Goal: Information Seeking & Learning: Learn about a topic

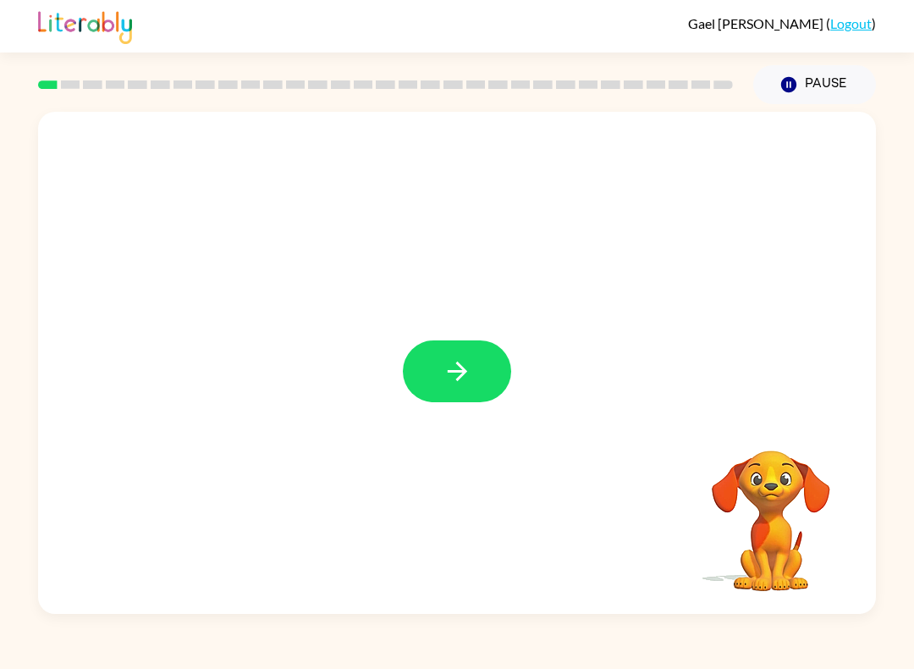
click at [506, 373] on button "button" at bounding box center [457, 371] width 108 height 62
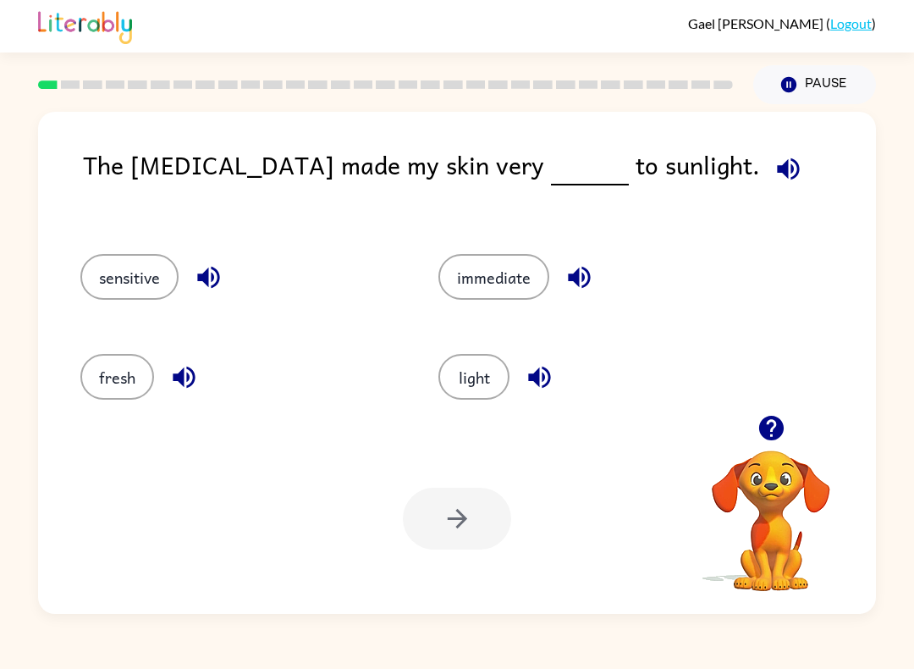
click at [481, 395] on button "light" at bounding box center [473, 377] width 71 height 46
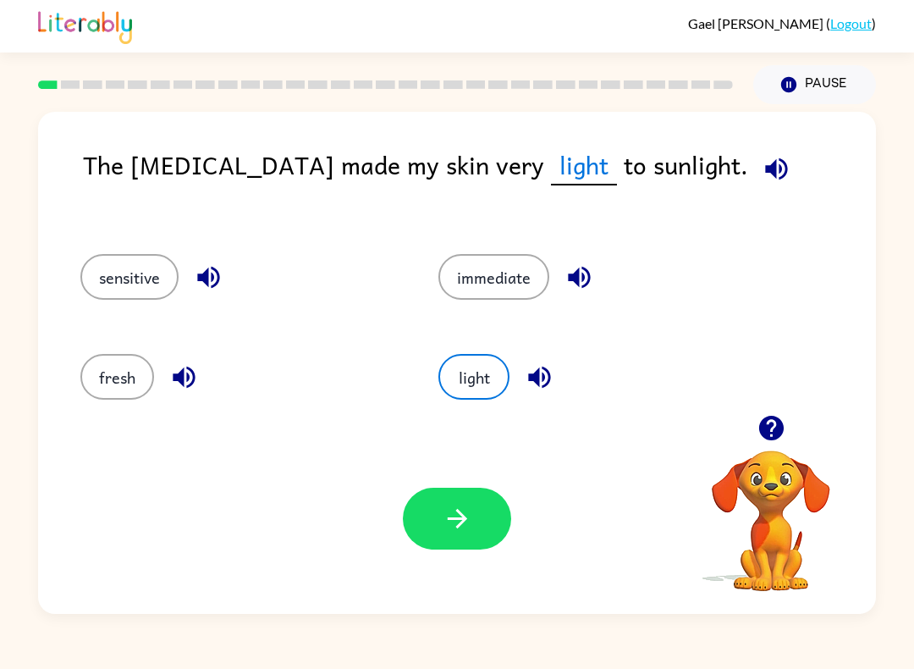
click at [471, 509] on icon "button" at bounding box center [458, 519] width 30 height 30
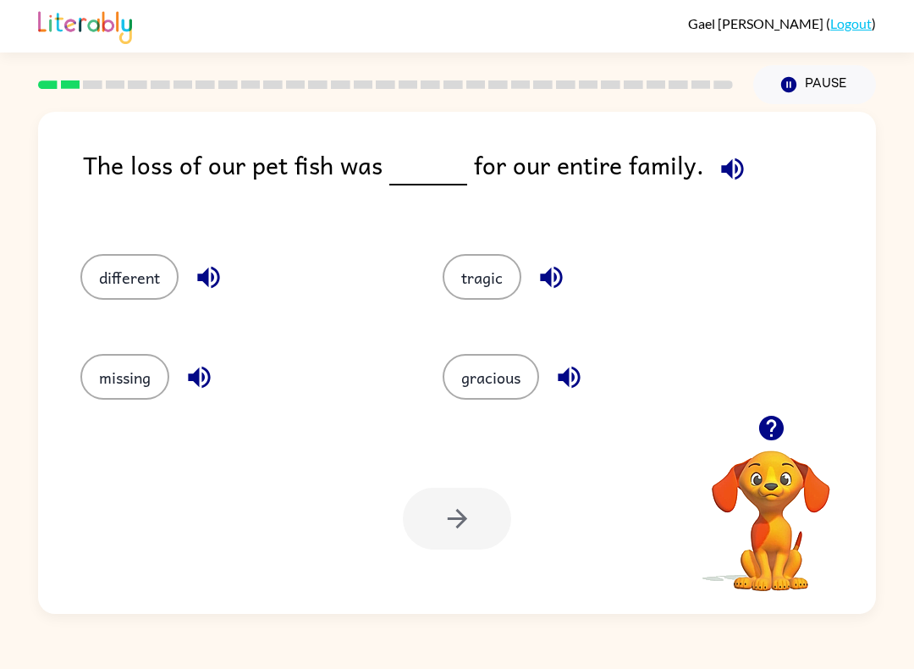
click at [124, 283] on button "different" at bounding box center [129, 277] width 98 height 46
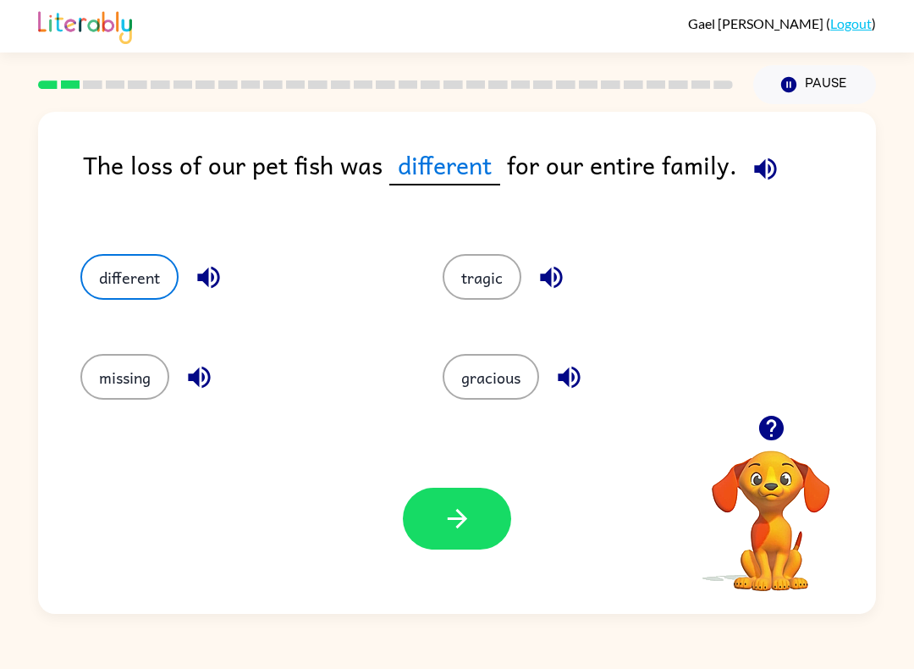
click at [121, 394] on button "missing" at bounding box center [124, 377] width 89 height 46
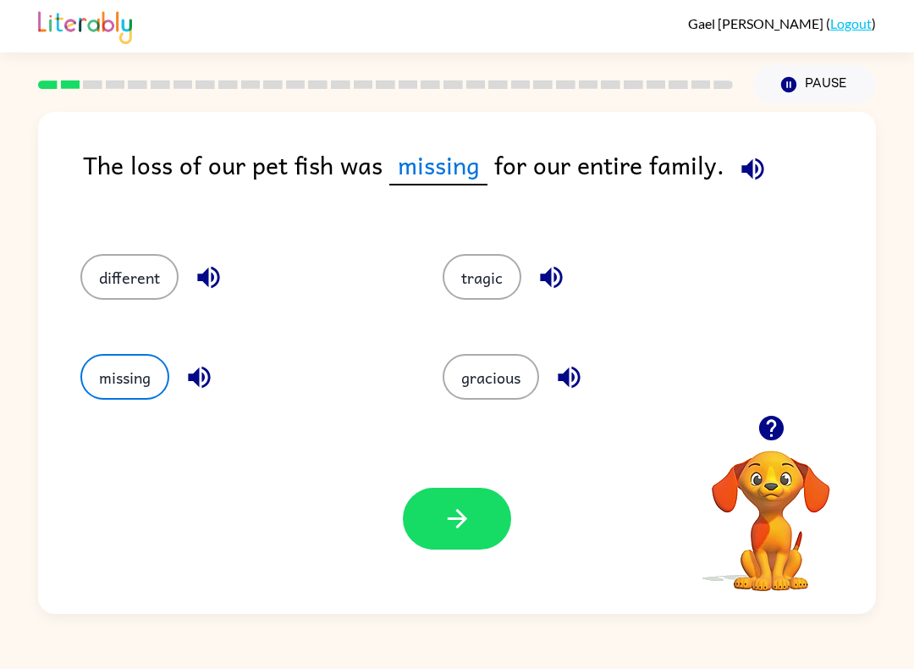
click at [462, 505] on icon "button" at bounding box center [458, 519] width 30 height 30
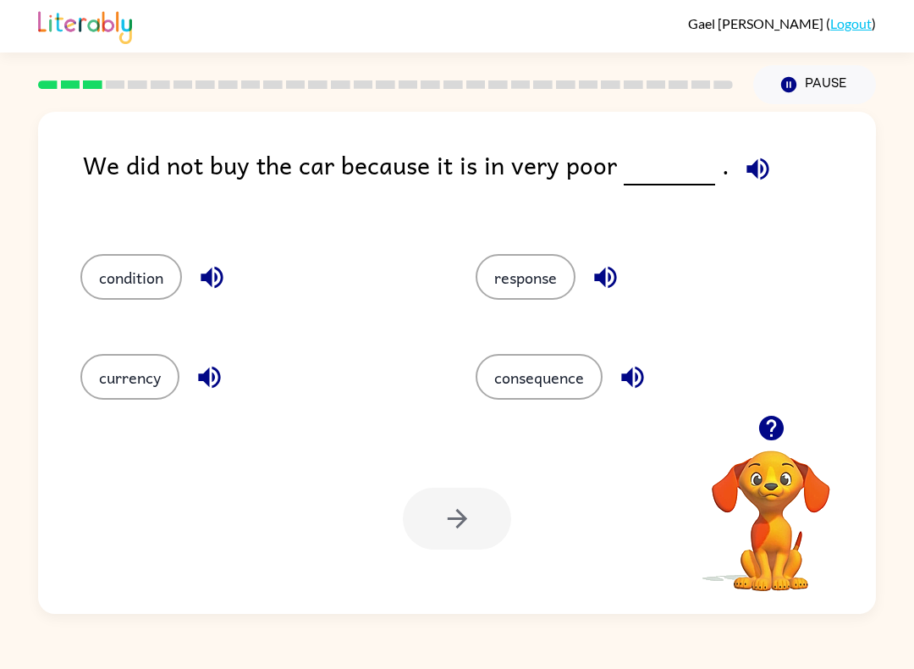
click at [129, 289] on button "condition" at bounding box center [131, 277] width 102 height 46
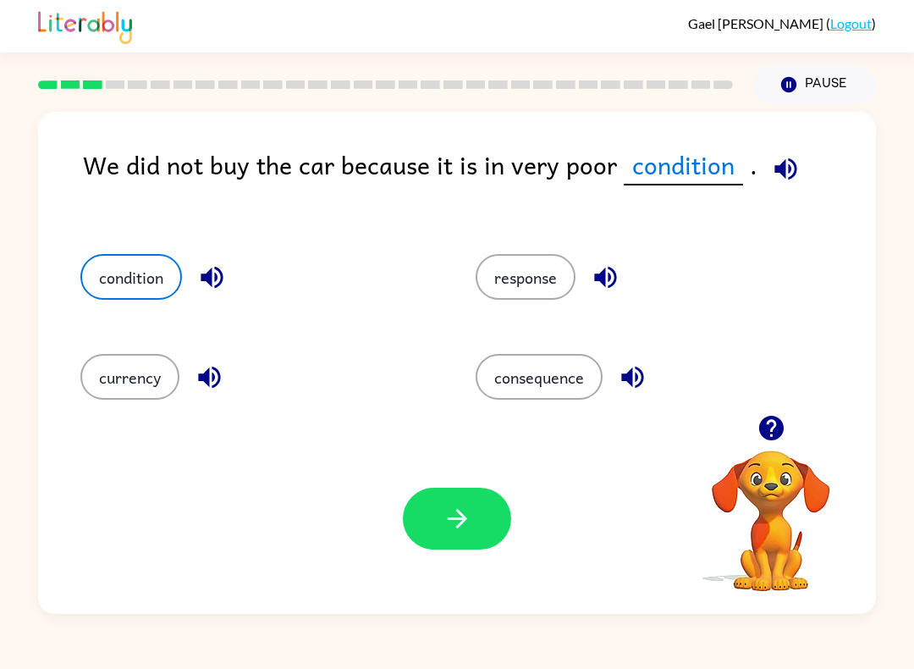
click at [476, 527] on button "button" at bounding box center [457, 518] width 108 height 62
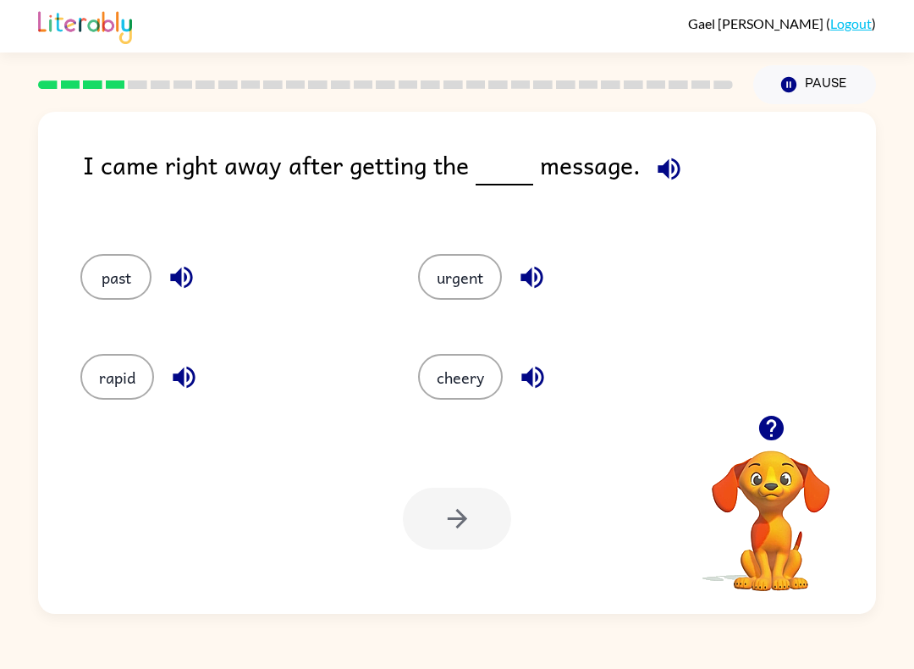
click at [437, 274] on button "urgent" at bounding box center [460, 277] width 84 height 46
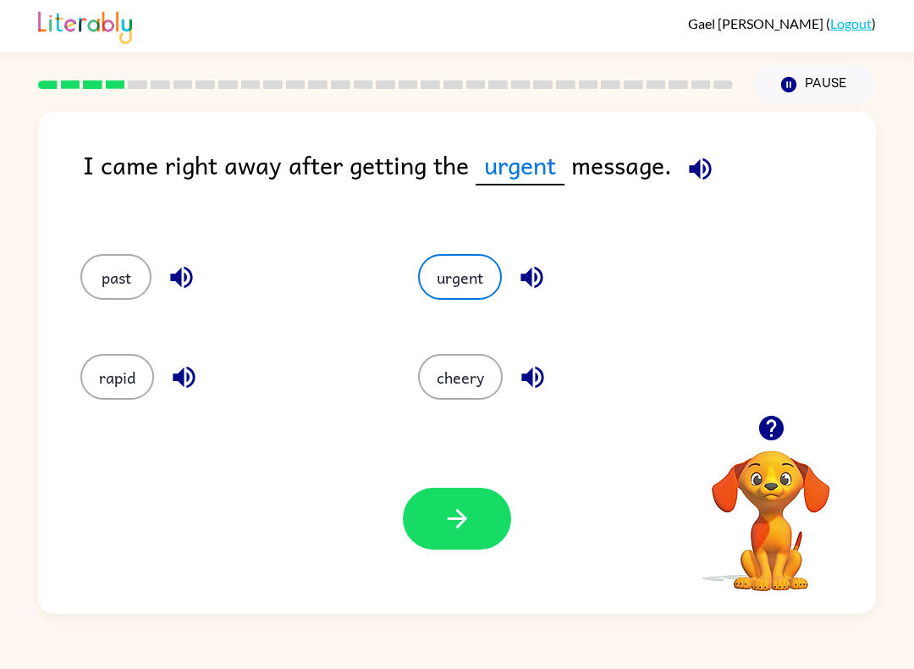
click at [473, 543] on button "button" at bounding box center [457, 518] width 108 height 62
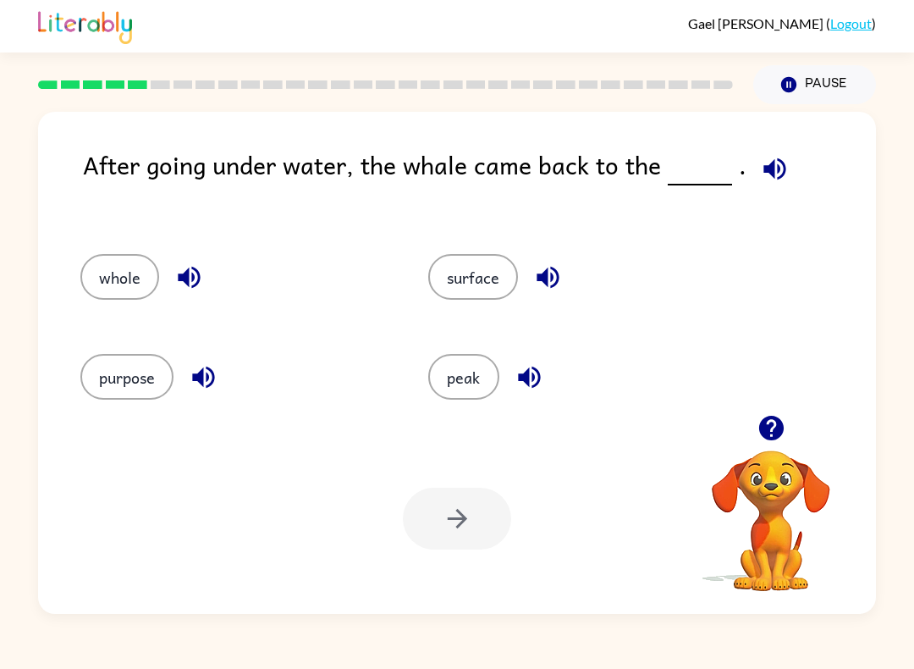
click at [489, 291] on button "surface" at bounding box center [473, 277] width 90 height 46
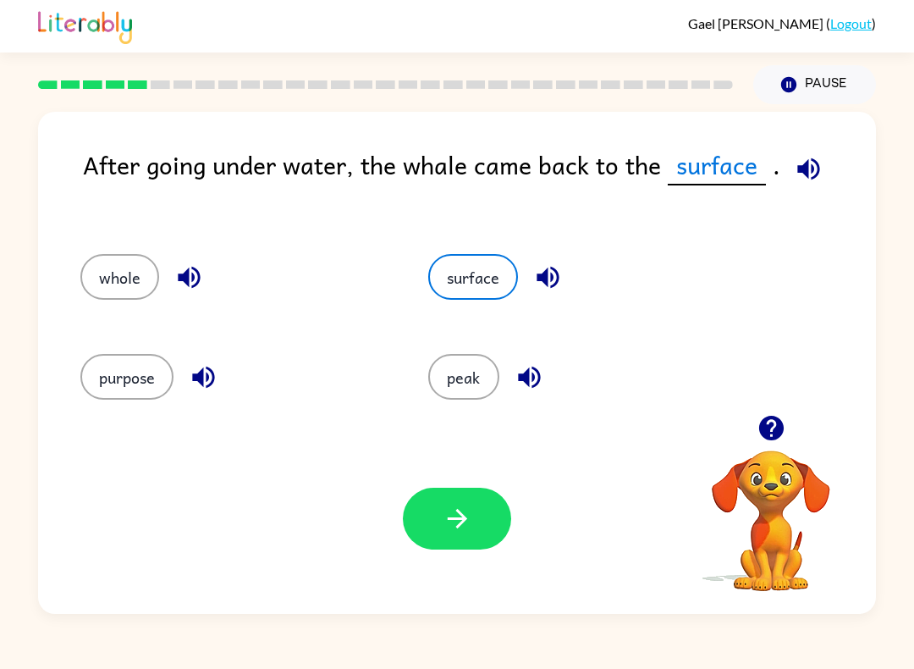
click at [465, 521] on icon "button" at bounding box center [456, 518] width 19 height 19
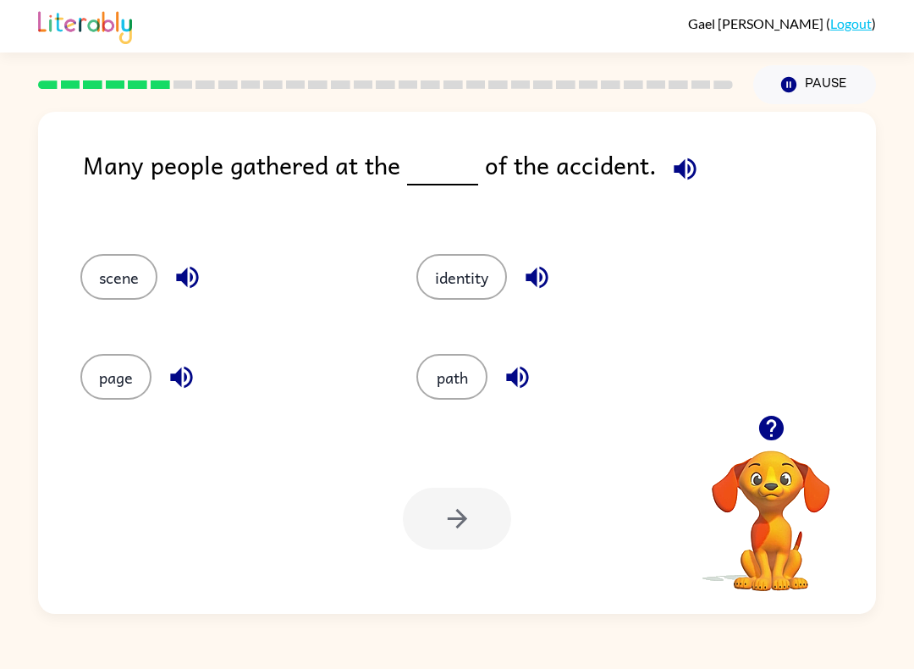
click at [471, 387] on button "path" at bounding box center [451, 377] width 71 height 46
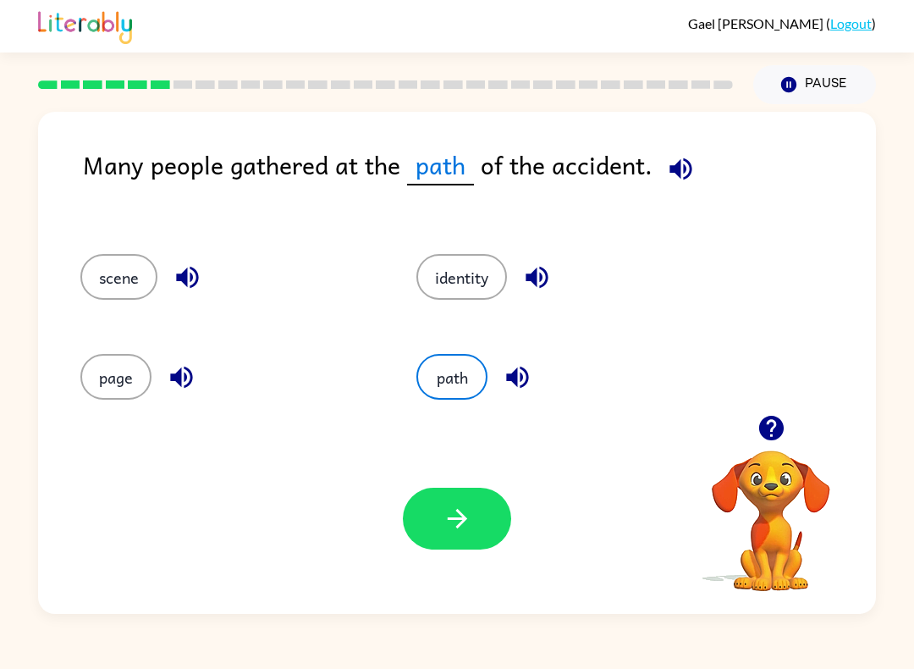
click at [471, 517] on icon "button" at bounding box center [458, 519] width 30 height 30
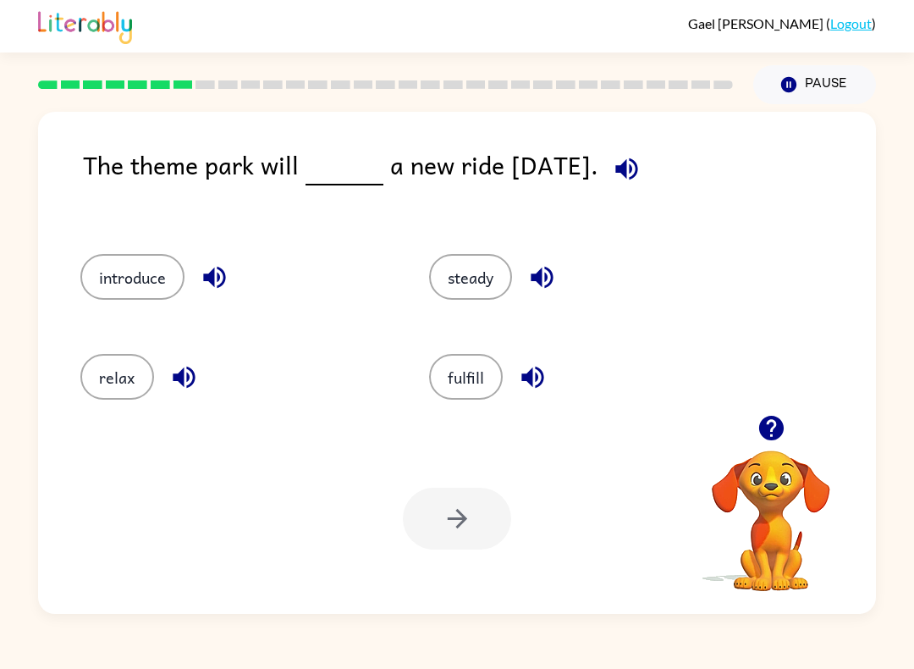
click at [137, 299] on button "introduce" at bounding box center [132, 277] width 104 height 46
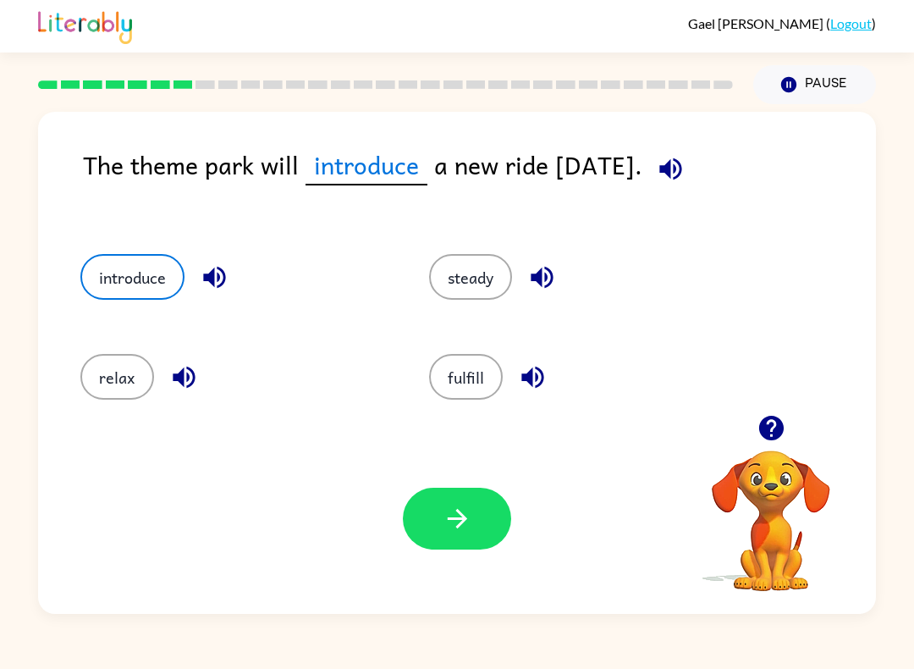
click at [454, 526] on icon "button" at bounding box center [458, 519] width 30 height 30
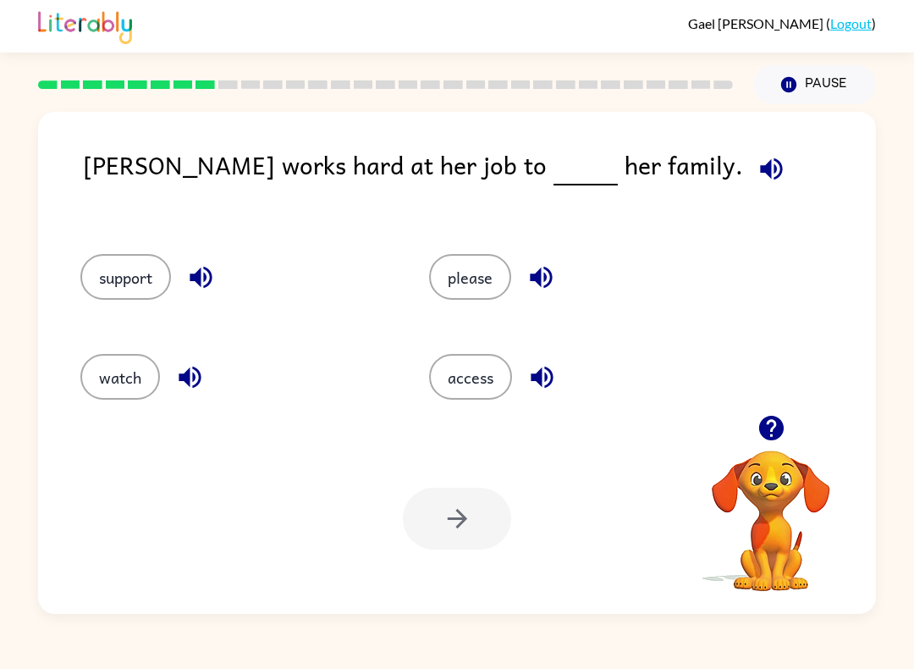
click at [112, 286] on button "support" at bounding box center [125, 277] width 91 height 46
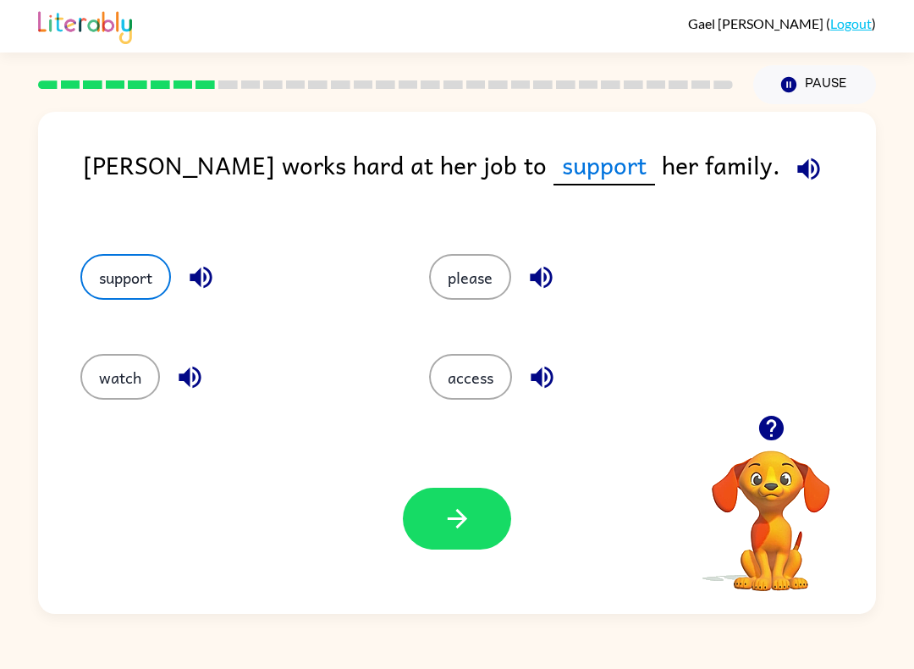
click at [465, 522] on icon "button" at bounding box center [458, 519] width 30 height 30
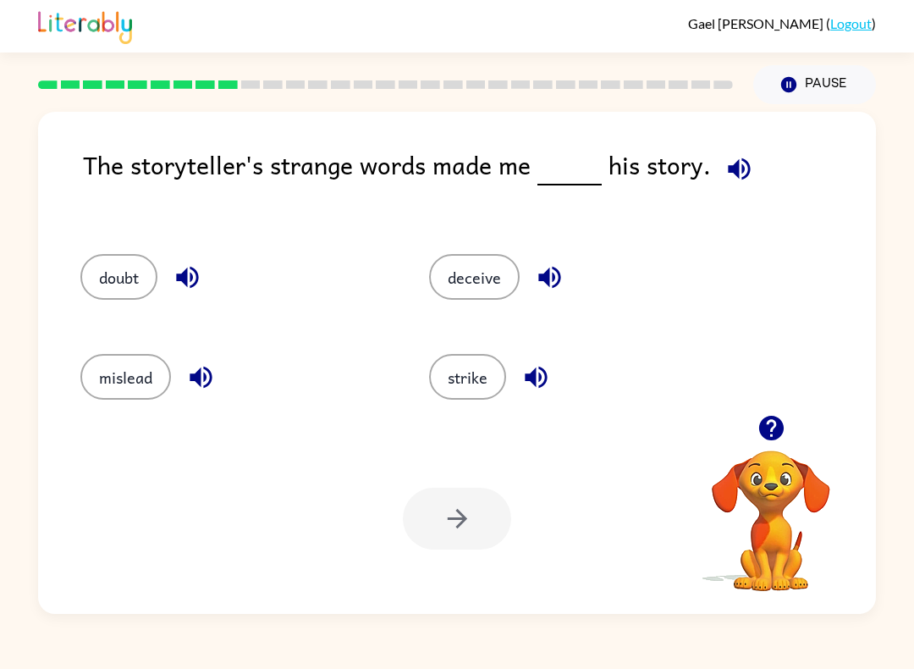
click at [139, 395] on button "mislead" at bounding box center [125, 377] width 91 height 46
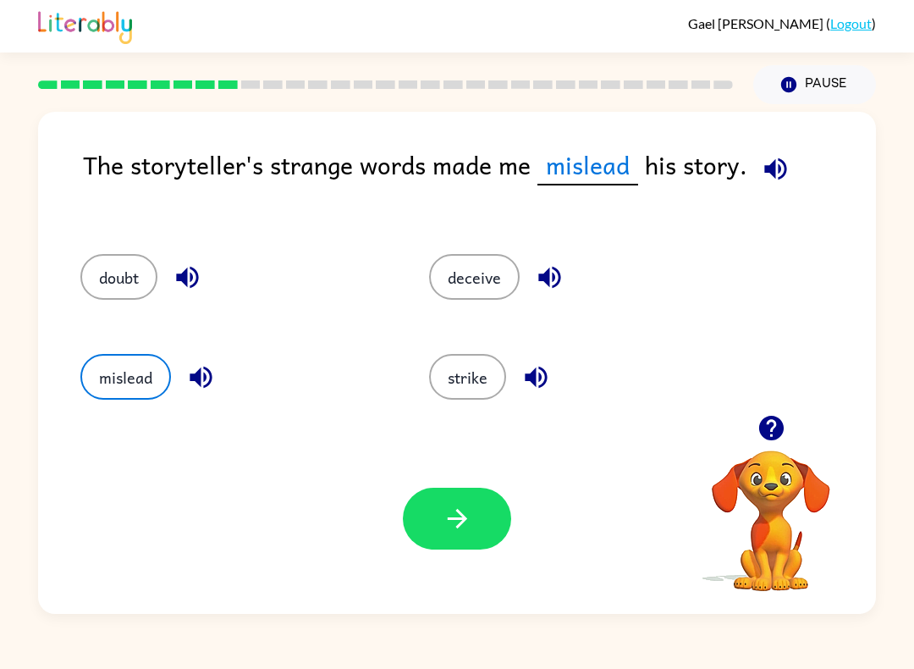
click at [460, 527] on icon "button" at bounding box center [458, 519] width 30 height 30
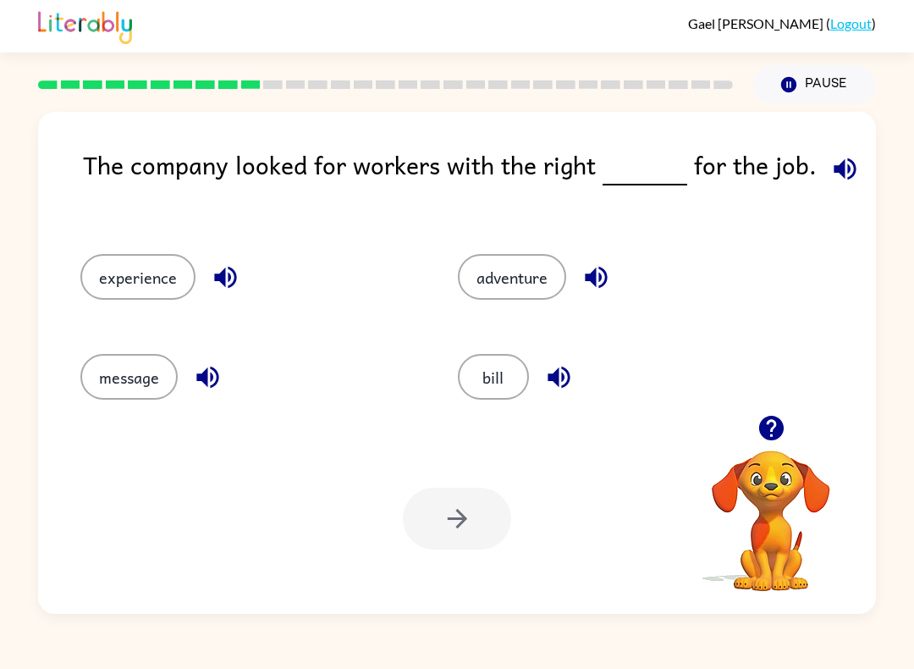
click at [152, 284] on button "experience" at bounding box center [137, 277] width 115 height 46
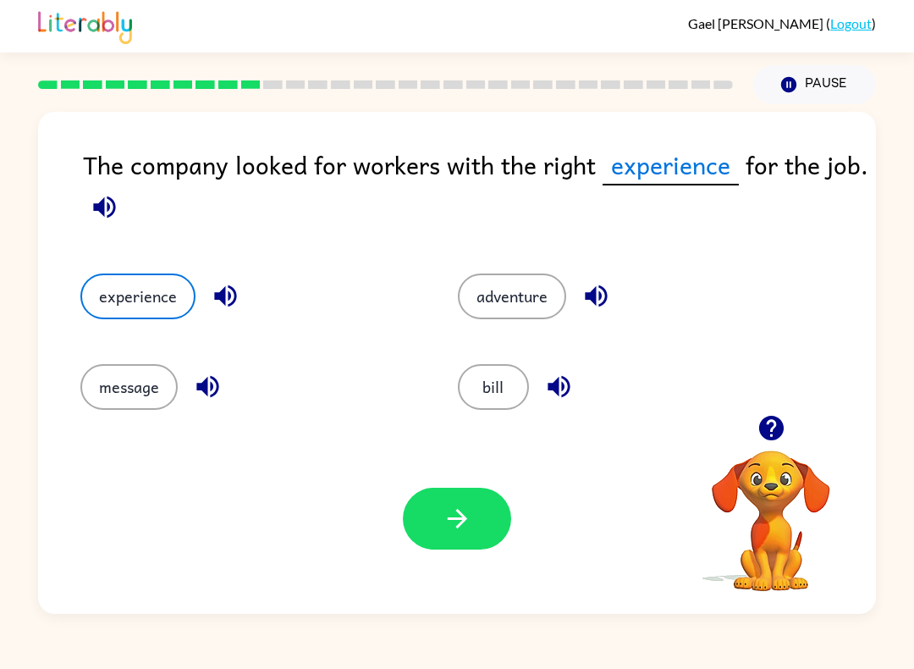
click at [476, 524] on button "button" at bounding box center [457, 518] width 108 height 62
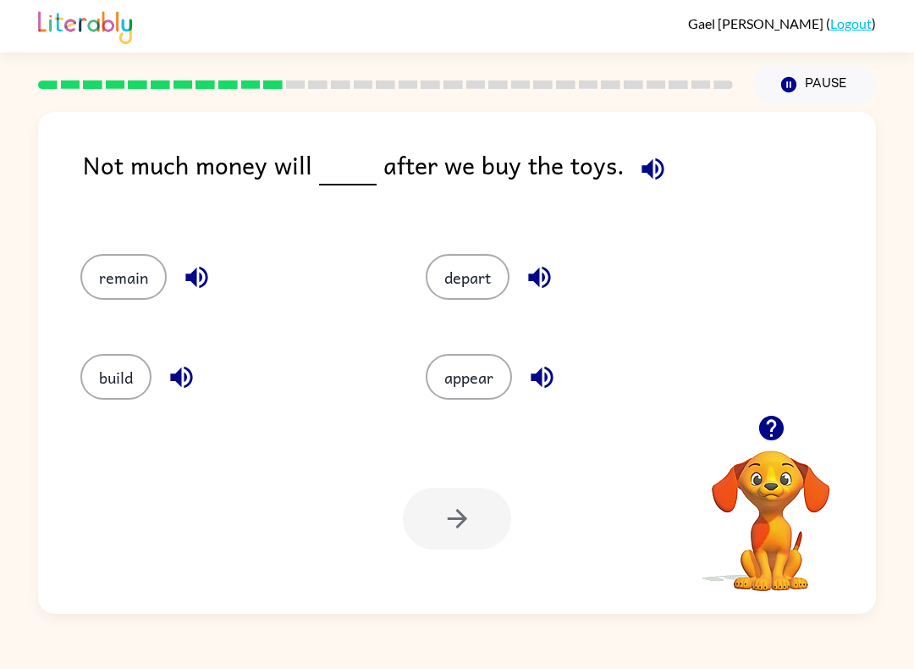
click at [459, 362] on button "appear" at bounding box center [469, 377] width 86 height 46
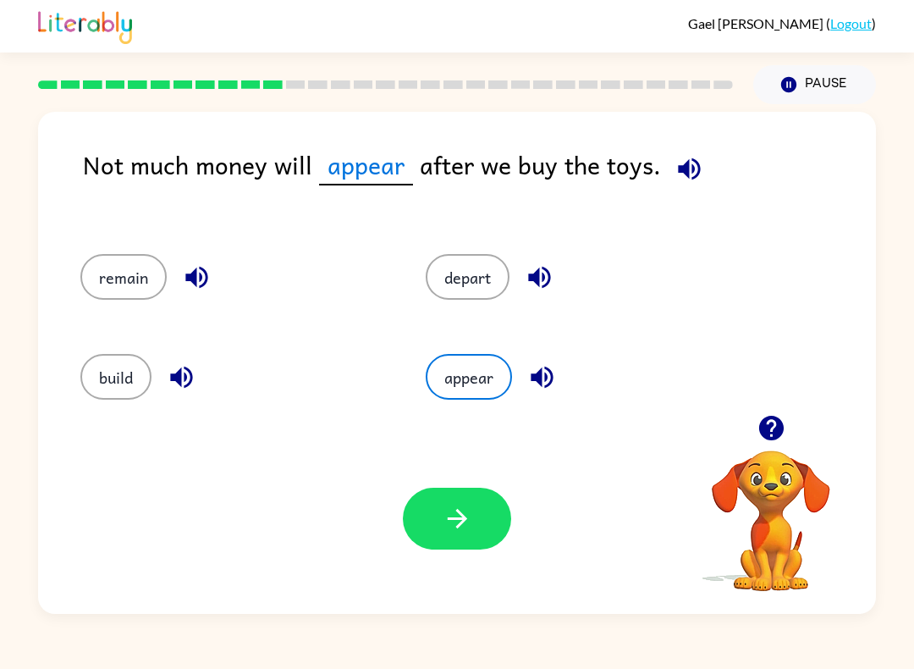
click at [476, 524] on button "button" at bounding box center [457, 518] width 108 height 62
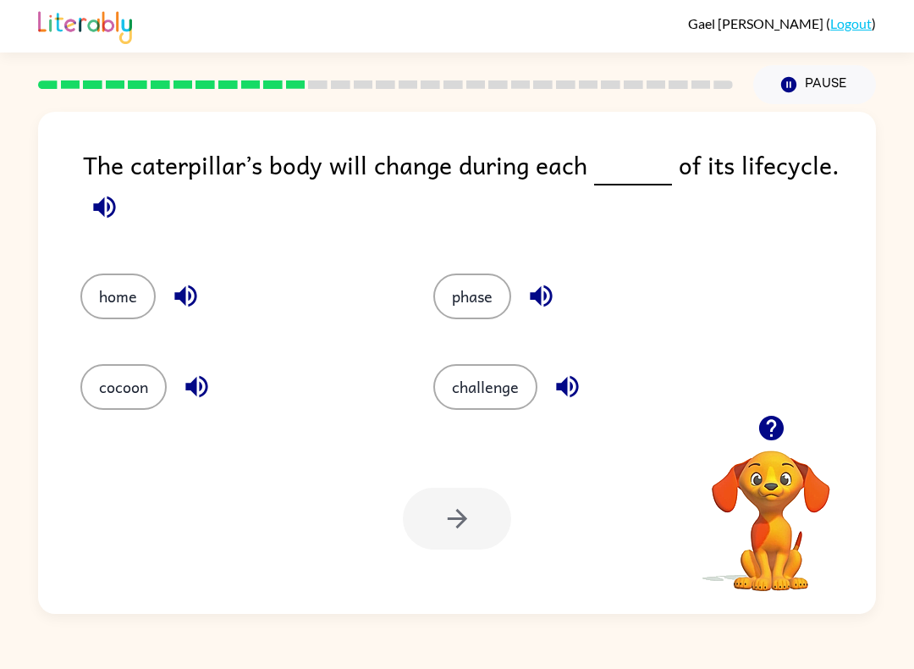
click at [472, 317] on button "phase" at bounding box center [472, 296] width 78 height 46
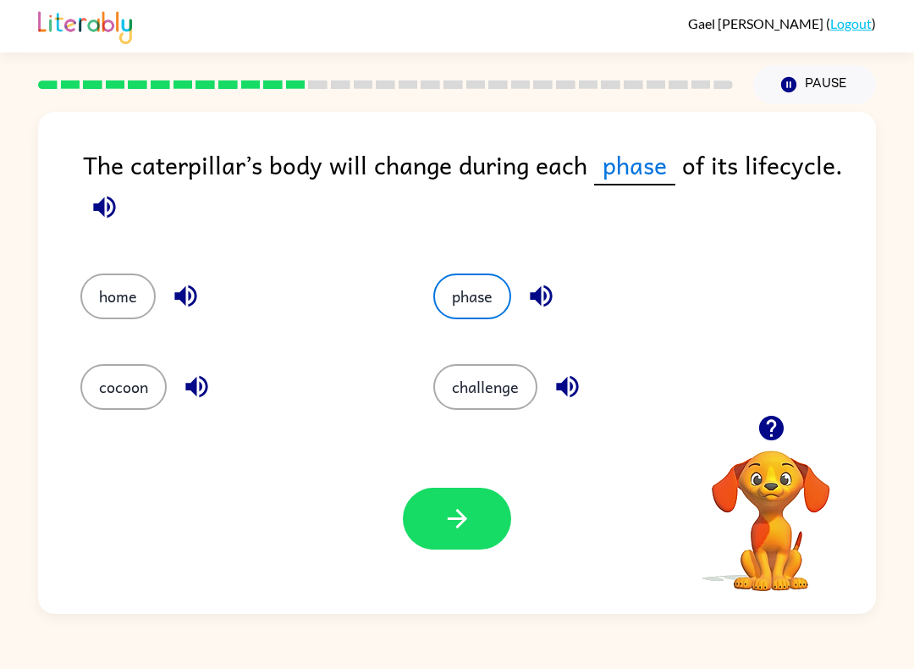
click at [492, 502] on button "button" at bounding box center [457, 518] width 108 height 62
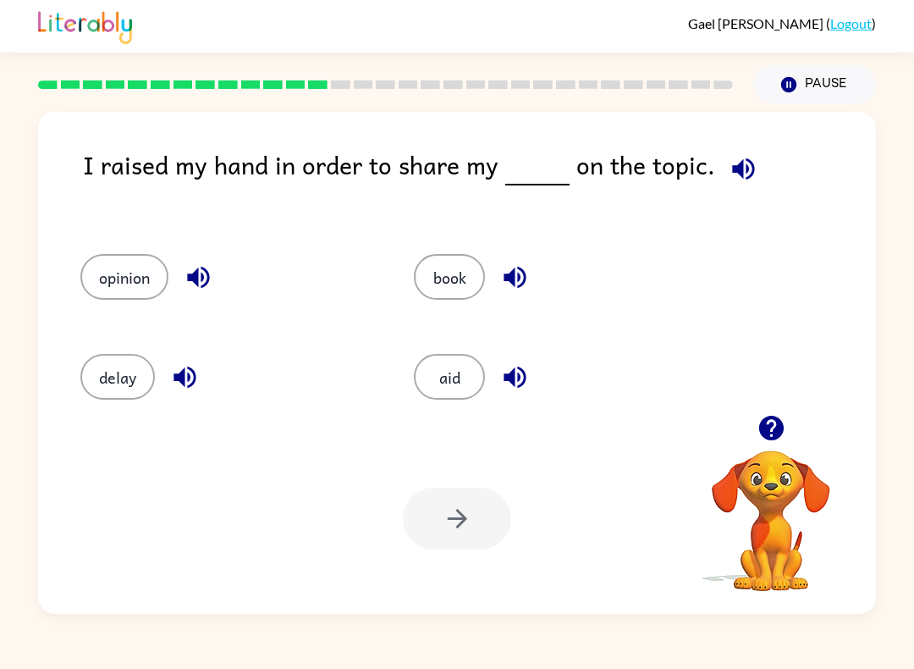
click at [96, 287] on button "opinion" at bounding box center [124, 277] width 88 height 46
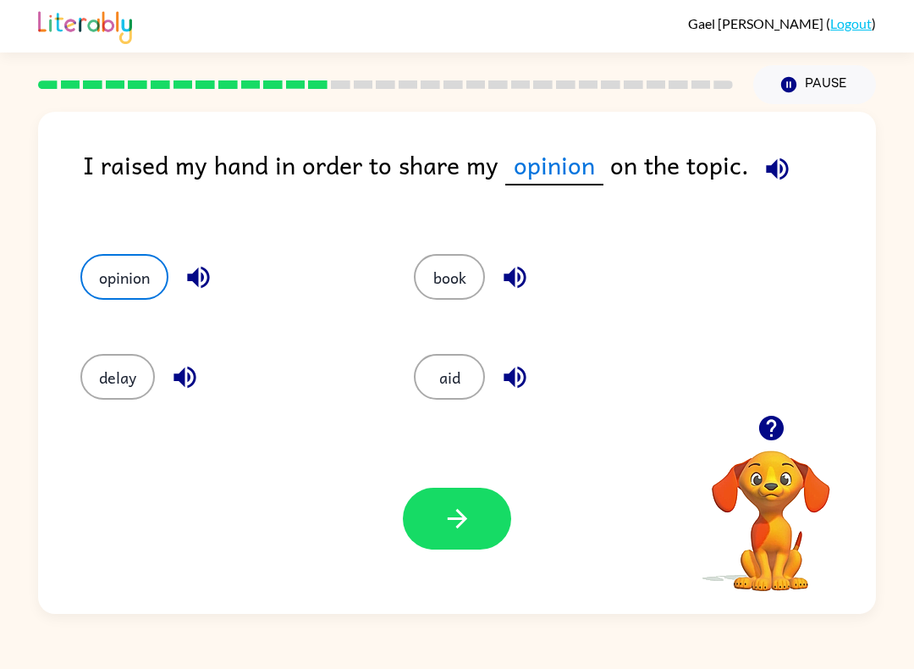
click at [481, 511] on button "button" at bounding box center [457, 518] width 108 height 62
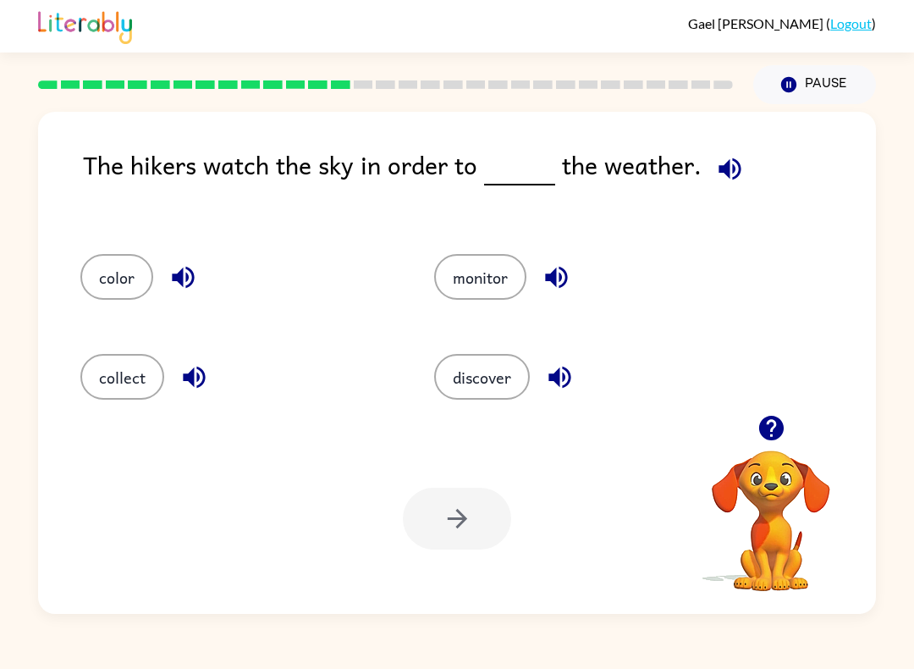
click at [502, 397] on button "discover" at bounding box center [482, 377] width 96 height 46
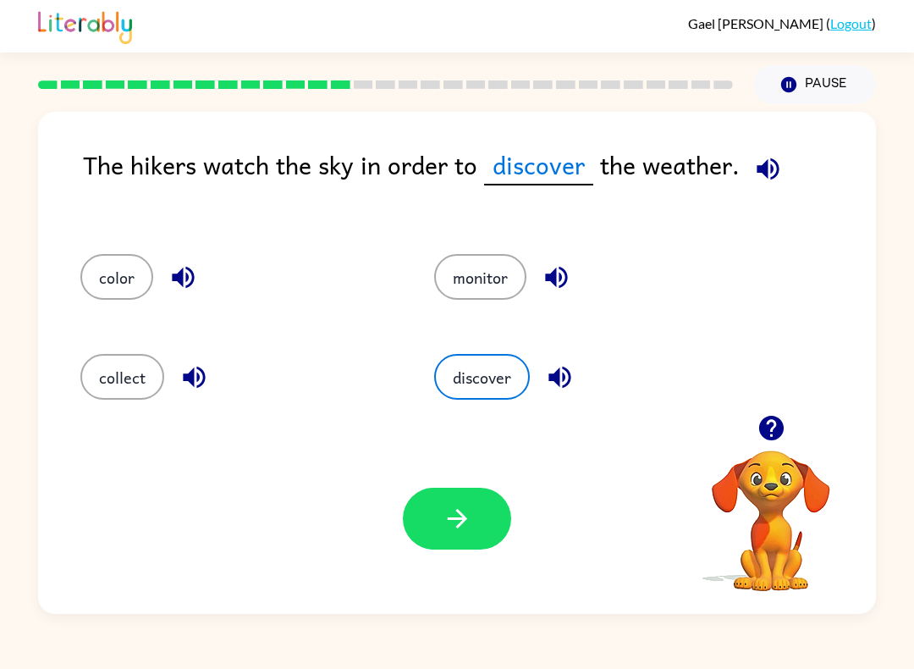
click at [476, 548] on button "button" at bounding box center [457, 518] width 108 height 62
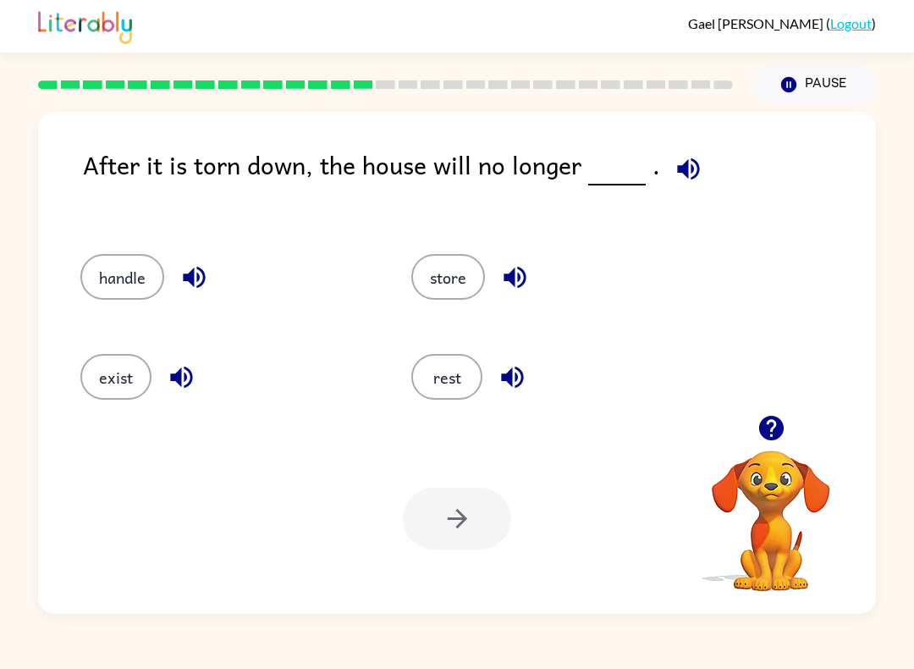
click at [140, 273] on button "handle" at bounding box center [122, 277] width 84 height 46
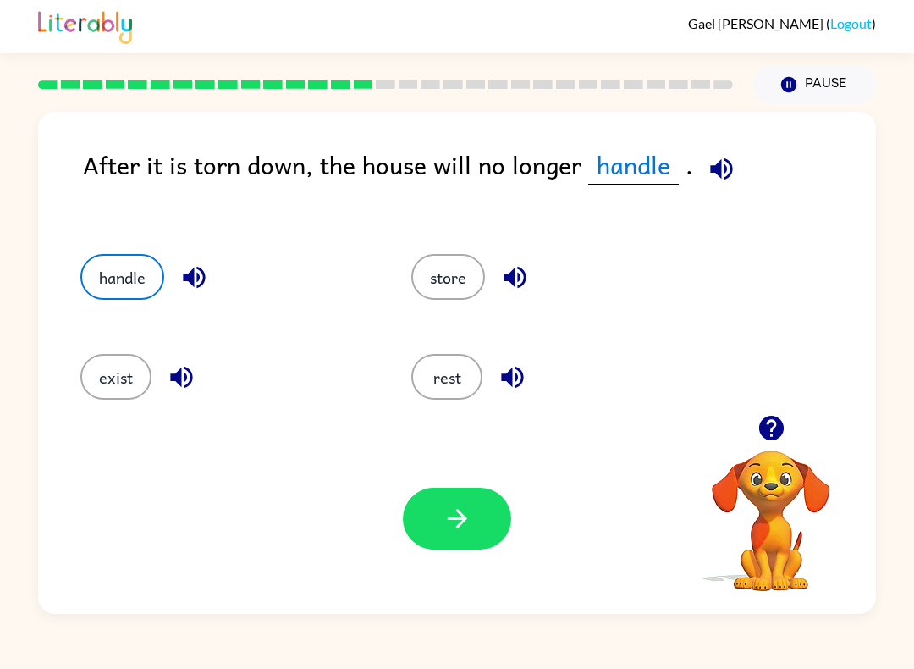
click at [473, 514] on button "button" at bounding box center [457, 518] width 108 height 62
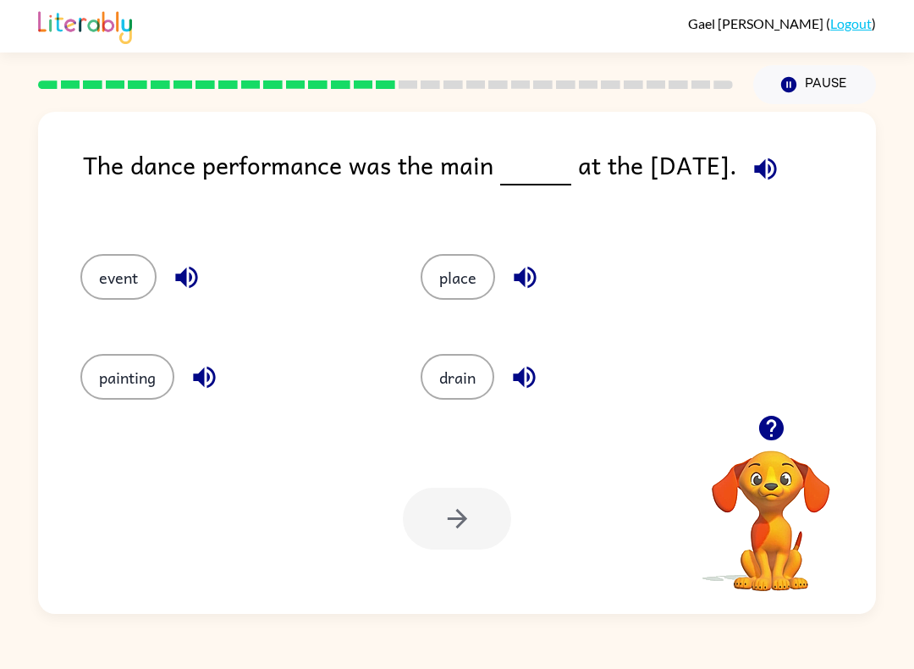
click at [129, 278] on button "event" at bounding box center [118, 277] width 76 height 46
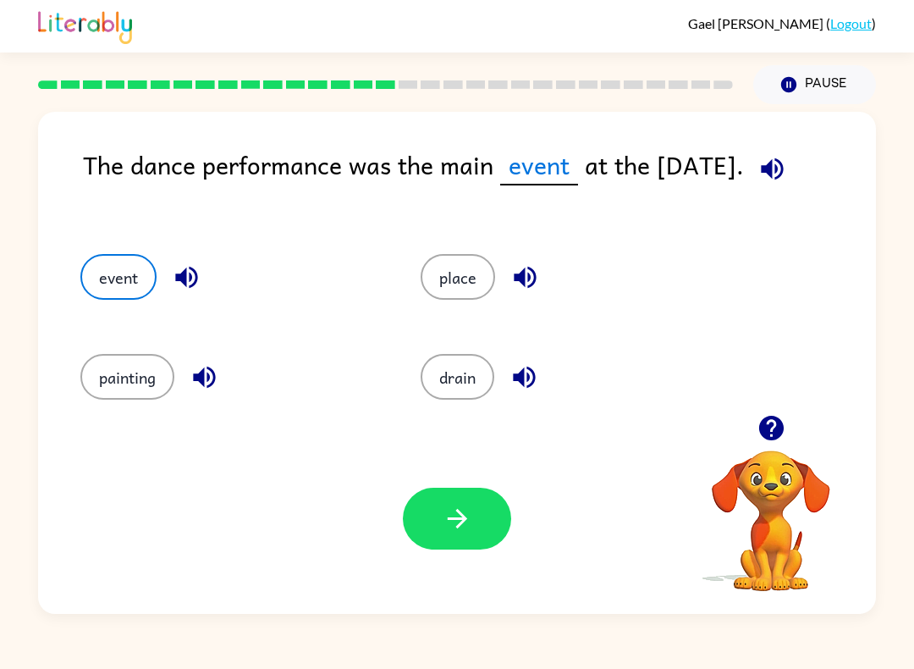
click at [469, 537] on button "button" at bounding box center [457, 518] width 108 height 62
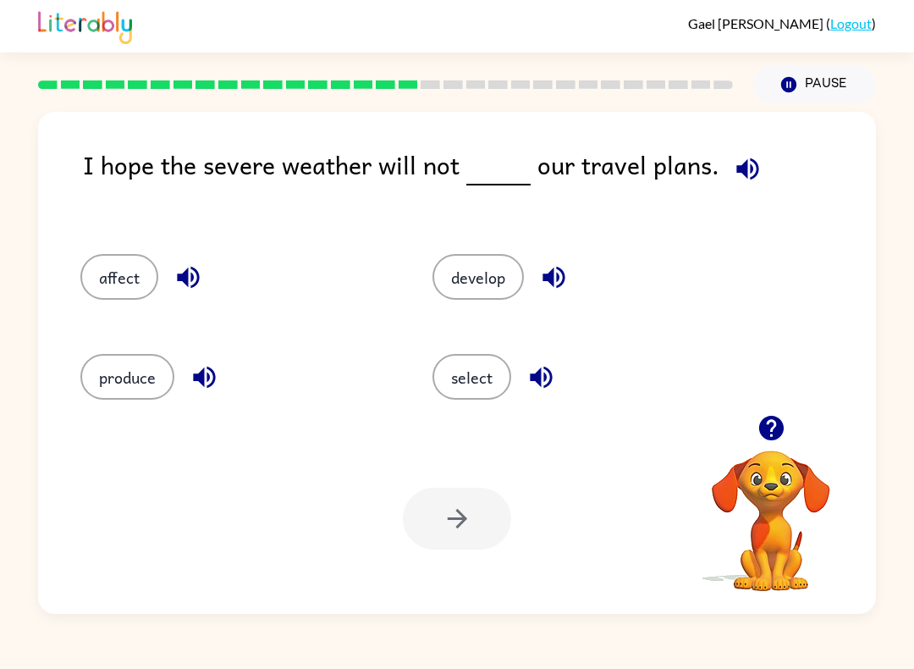
click at [91, 280] on button "affect" at bounding box center [119, 277] width 78 height 46
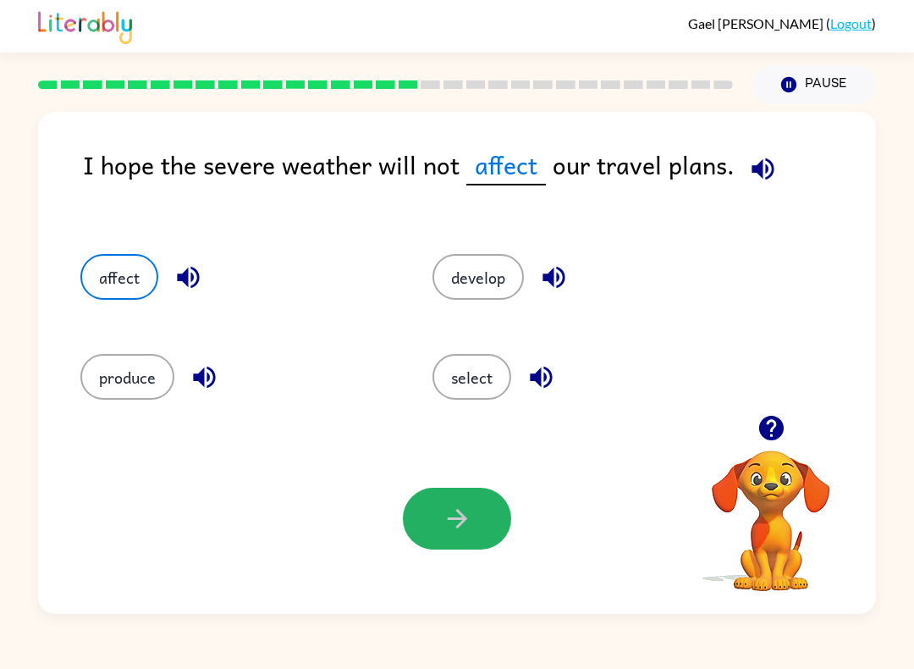
click at [437, 534] on button "button" at bounding box center [457, 518] width 108 height 62
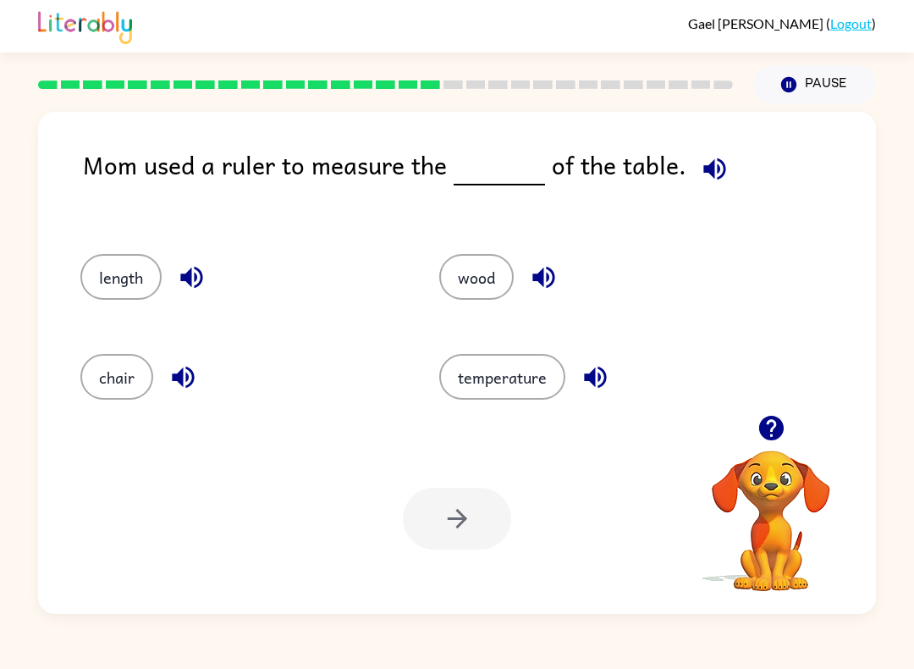
click at [492, 281] on button "wood" at bounding box center [476, 277] width 74 height 46
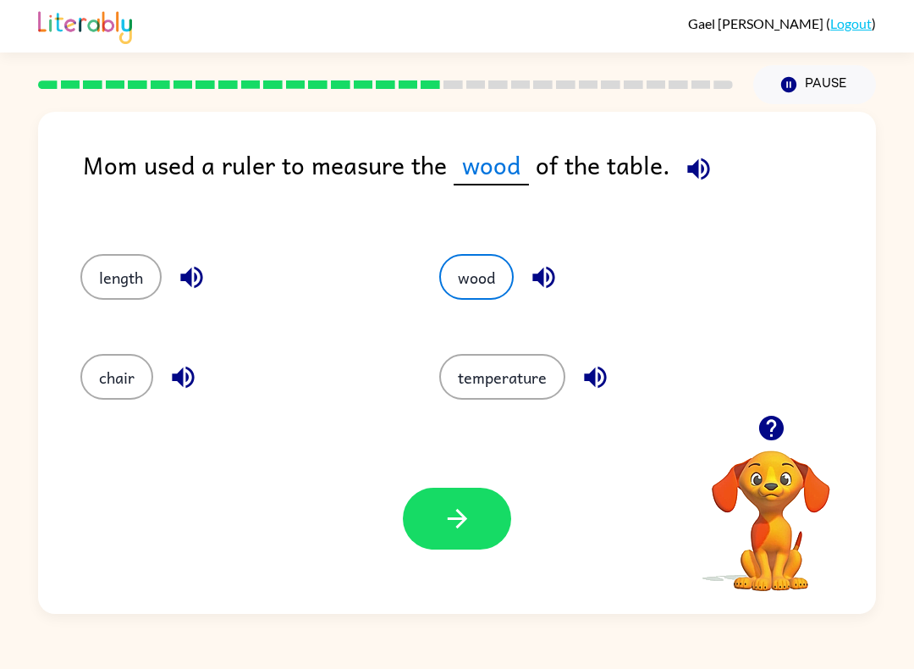
click at [148, 283] on button "length" at bounding box center [120, 277] width 81 height 46
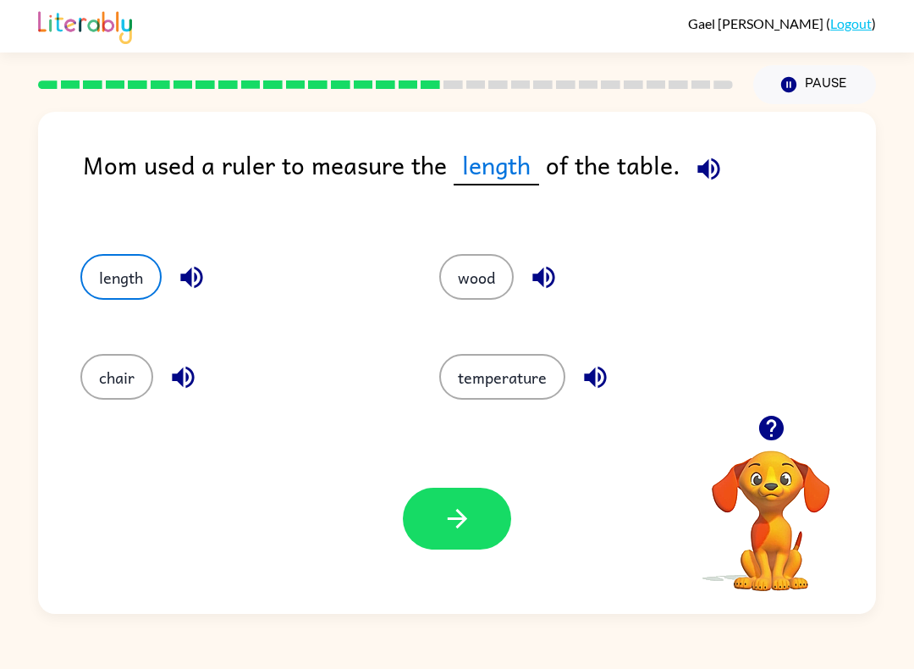
click at [500, 514] on button "button" at bounding box center [457, 518] width 108 height 62
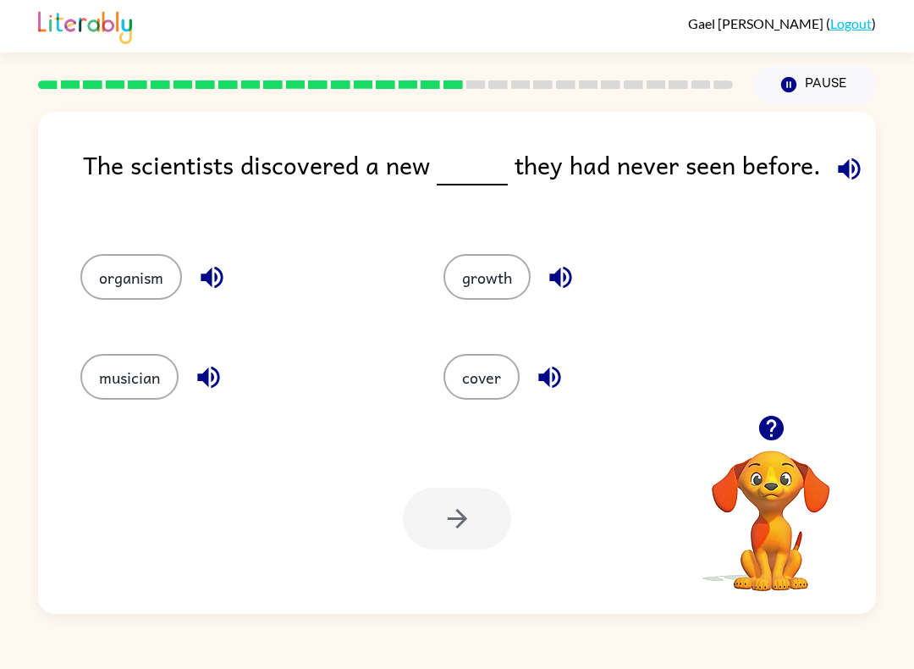
click at [132, 299] on button "organism" at bounding box center [131, 277] width 102 height 46
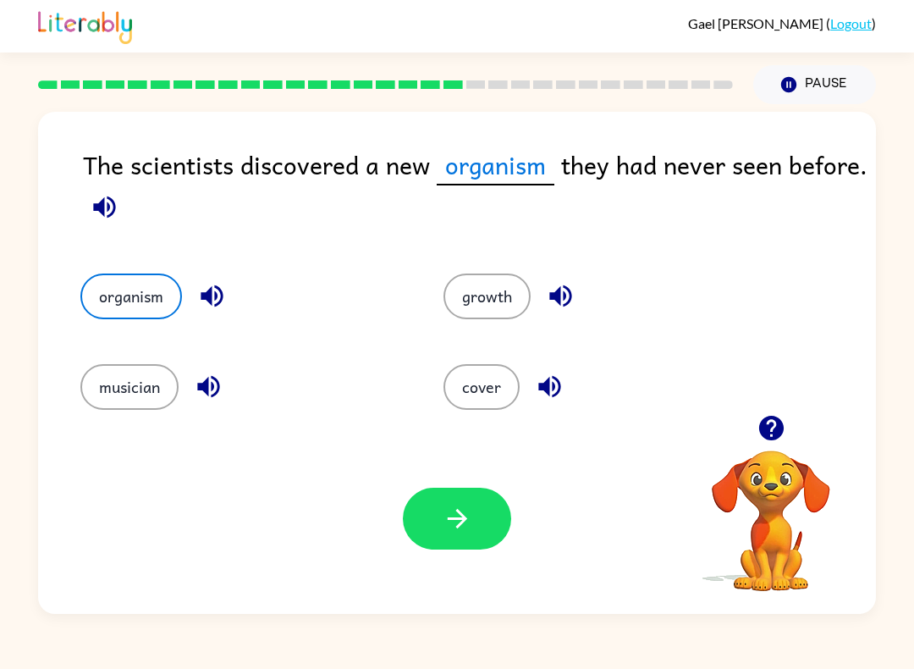
click at [462, 524] on icon "button" at bounding box center [456, 518] width 19 height 19
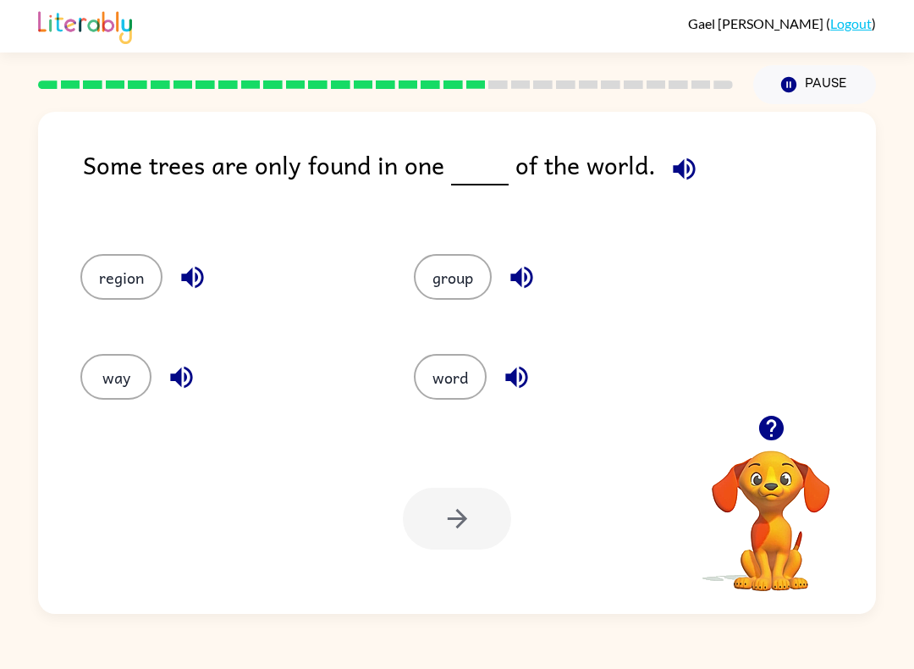
click at [471, 282] on button "group" at bounding box center [453, 277] width 78 height 46
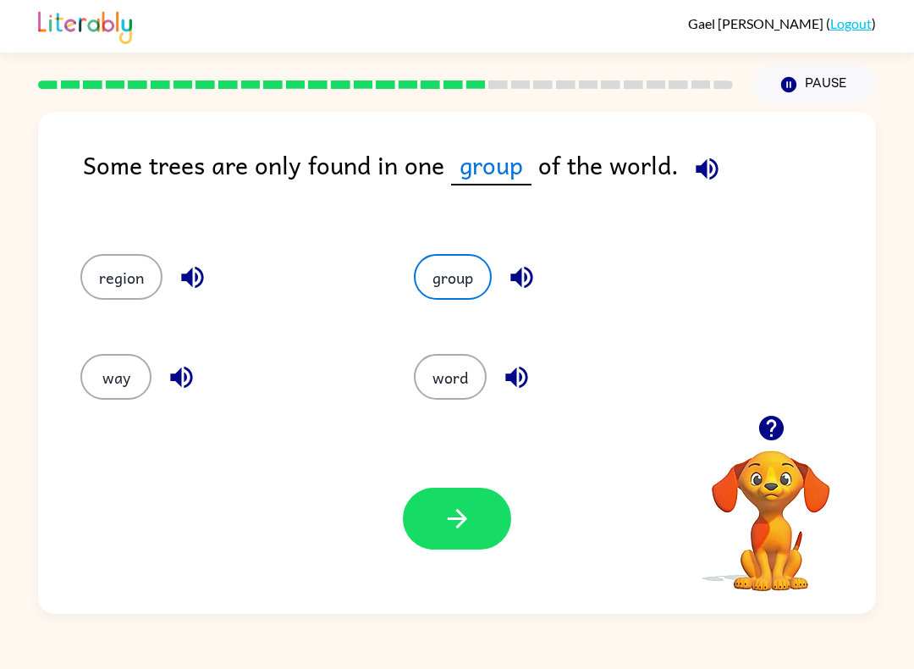
click at [120, 392] on button "way" at bounding box center [115, 377] width 71 height 46
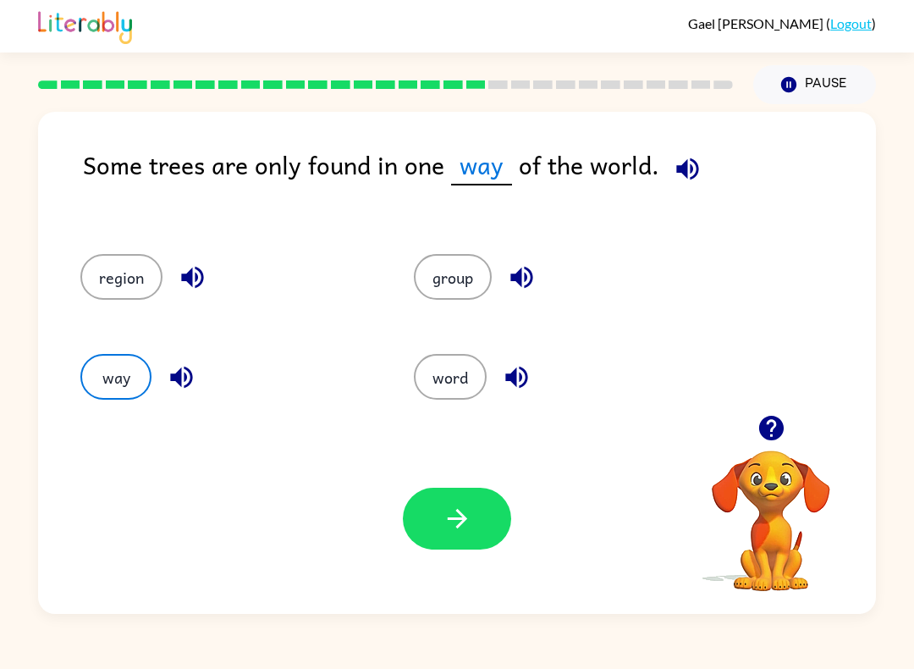
click at [494, 537] on button "button" at bounding box center [457, 518] width 108 height 62
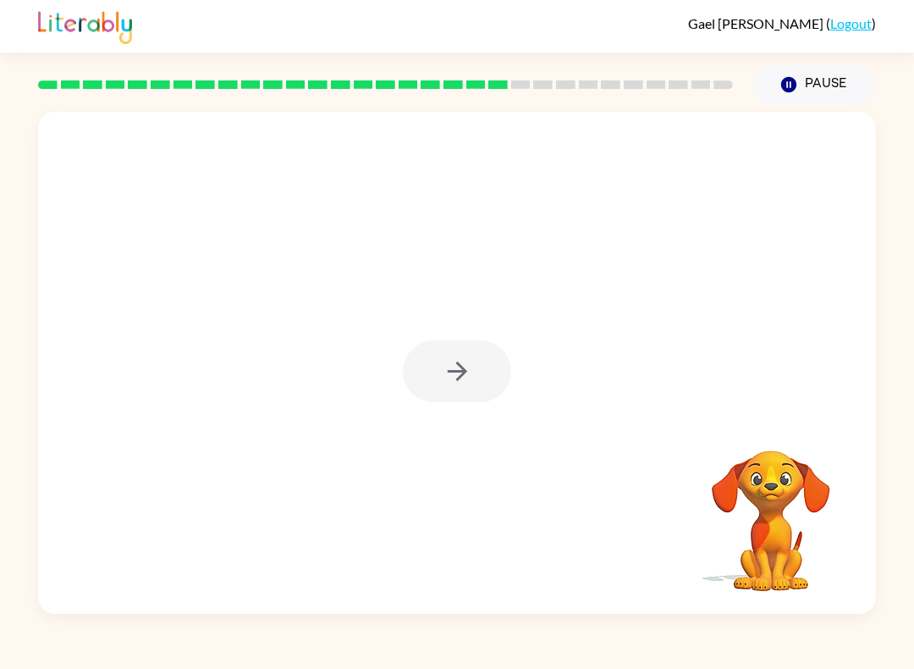
click at [428, 376] on div at bounding box center [457, 371] width 108 height 62
click at [428, 380] on div at bounding box center [457, 371] width 108 height 62
click at [431, 389] on button "button" at bounding box center [457, 371] width 108 height 62
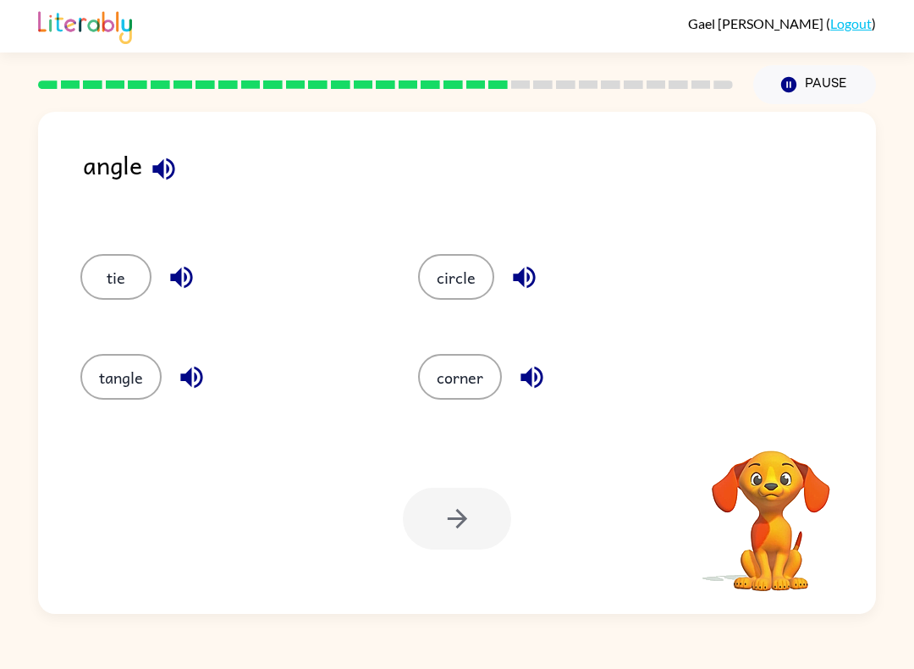
click at [121, 385] on button "tangle" at bounding box center [120, 377] width 81 height 46
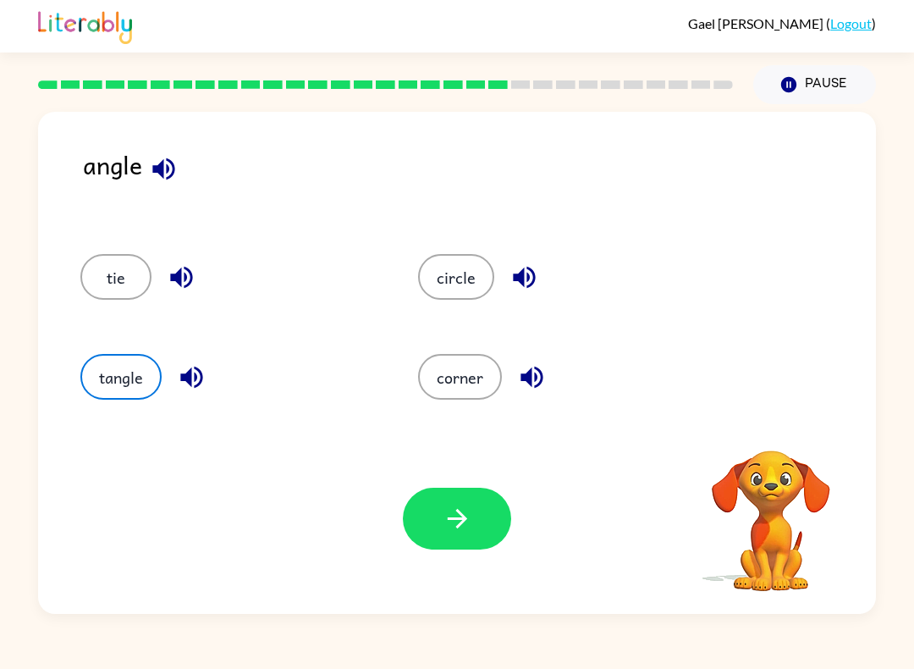
click at [448, 513] on icon "button" at bounding box center [458, 519] width 30 height 30
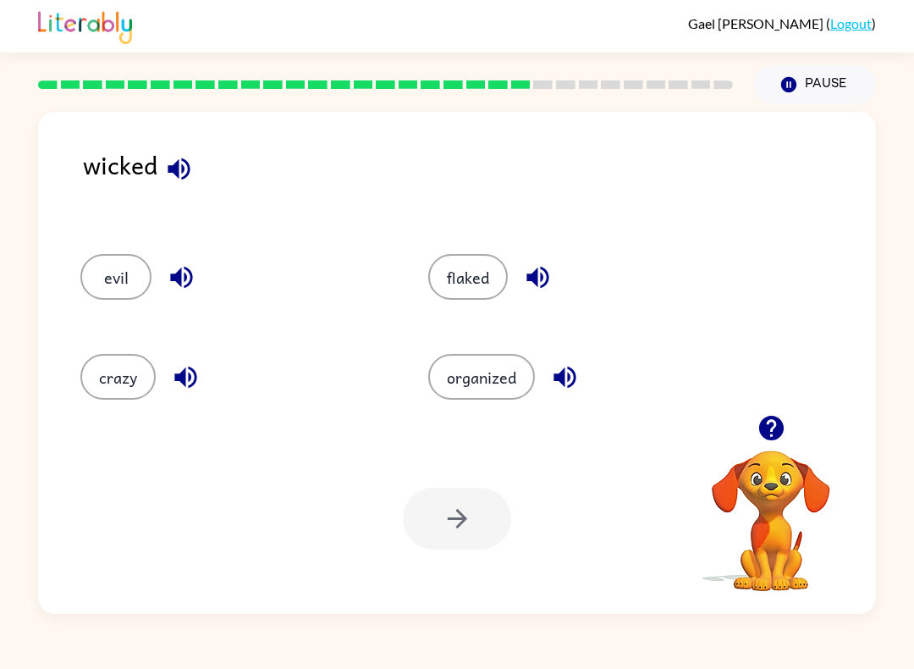
click at [118, 290] on button "evil" at bounding box center [115, 277] width 71 height 46
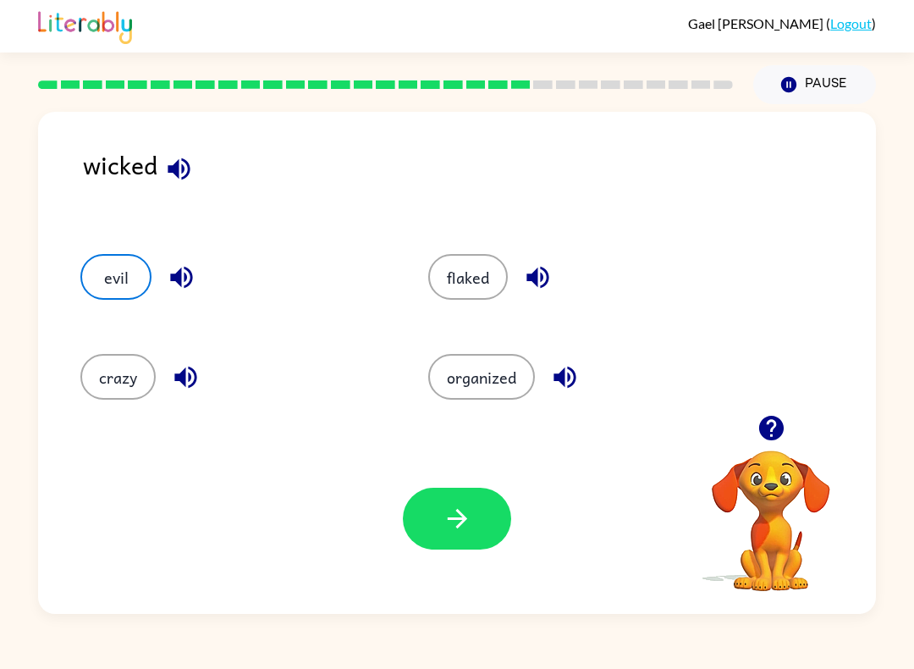
click at [465, 522] on icon "button" at bounding box center [458, 519] width 30 height 30
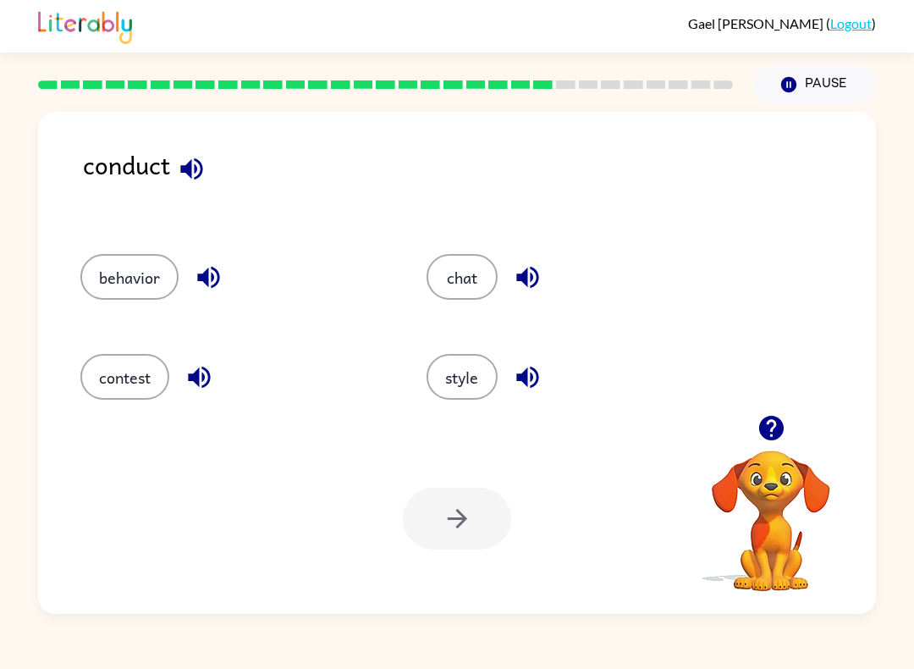
click at [473, 362] on button "style" at bounding box center [462, 377] width 71 height 46
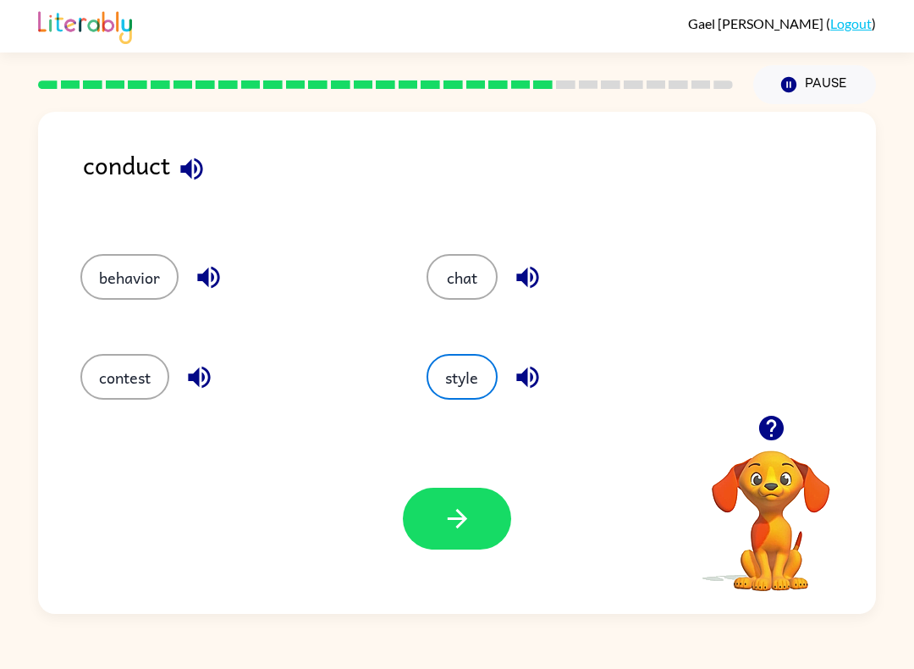
click at [119, 375] on button "contest" at bounding box center [124, 377] width 89 height 46
click at [465, 509] on icon "button" at bounding box center [458, 519] width 30 height 30
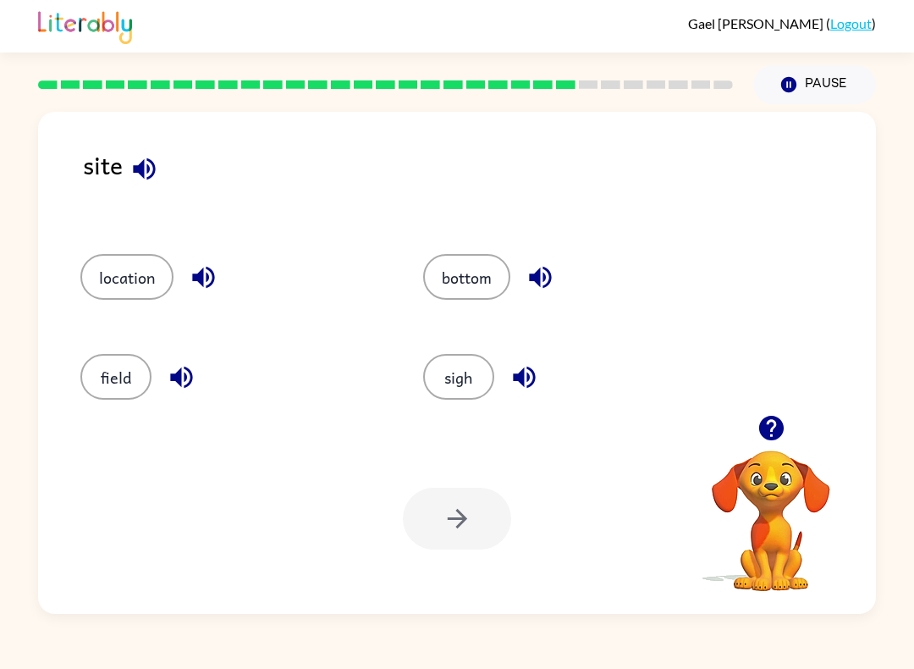
click at [468, 381] on button "sigh" at bounding box center [458, 377] width 71 height 46
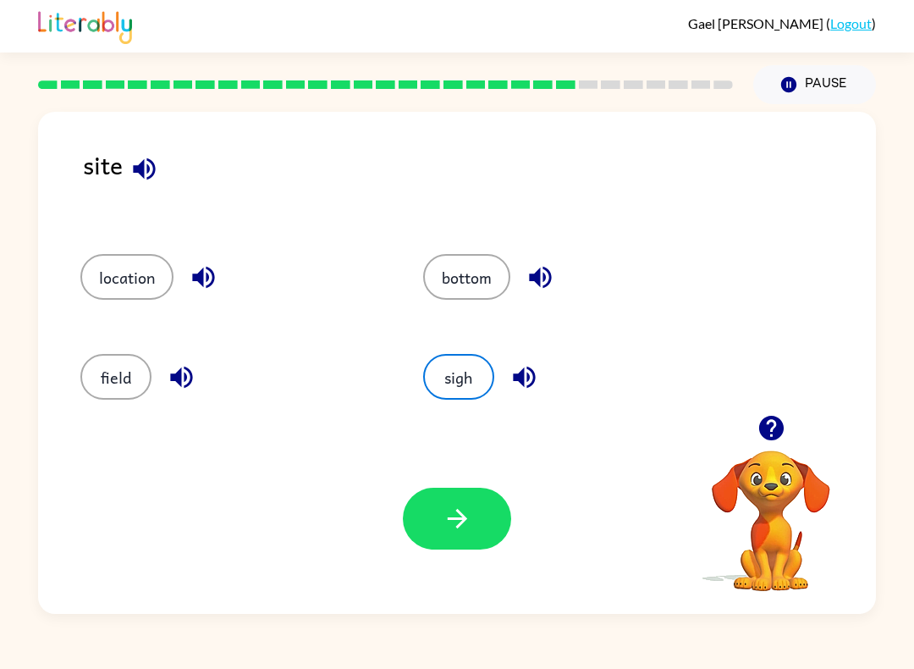
click at [478, 509] on button "button" at bounding box center [457, 518] width 108 height 62
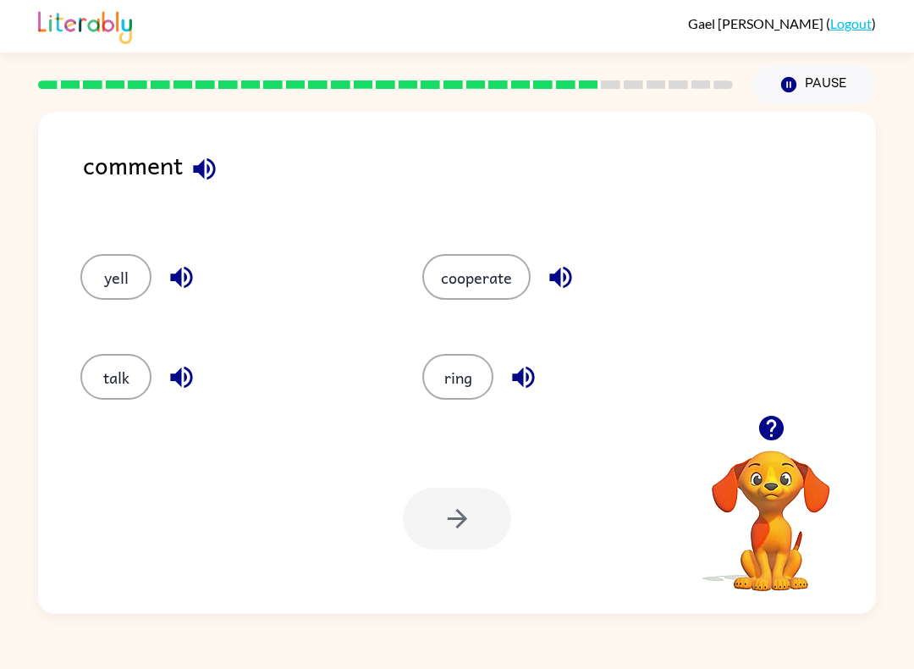
click at [485, 269] on button "cooperate" at bounding box center [476, 277] width 108 height 46
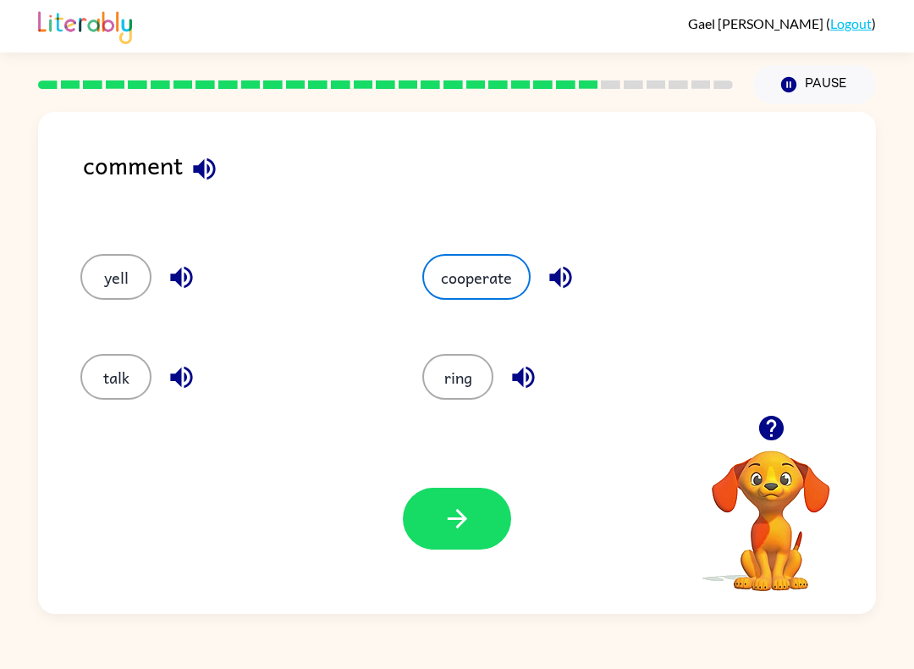
click at [466, 522] on icon "button" at bounding box center [458, 519] width 30 height 30
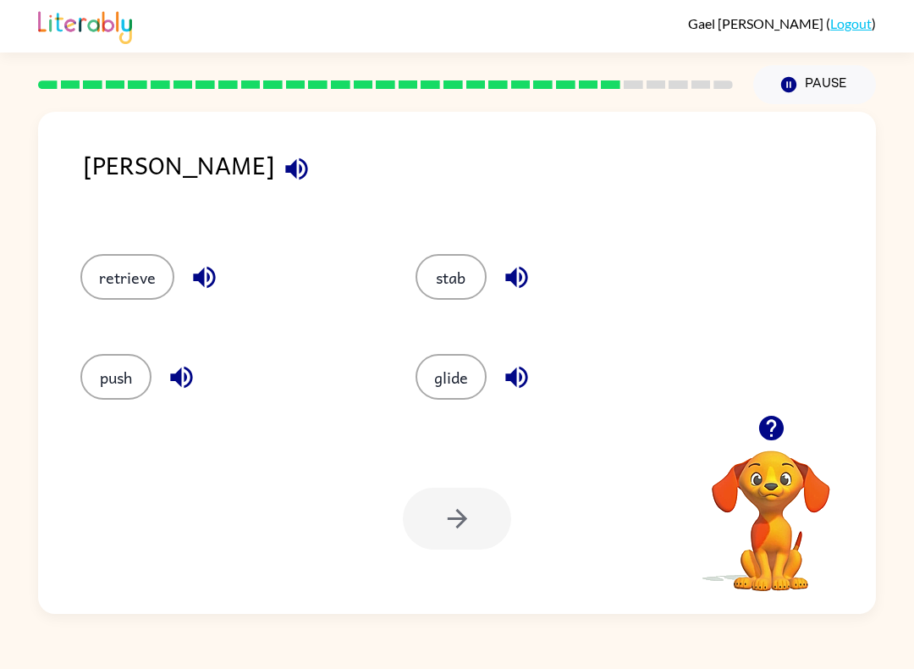
click at [135, 297] on button "retrieve" at bounding box center [127, 277] width 94 height 46
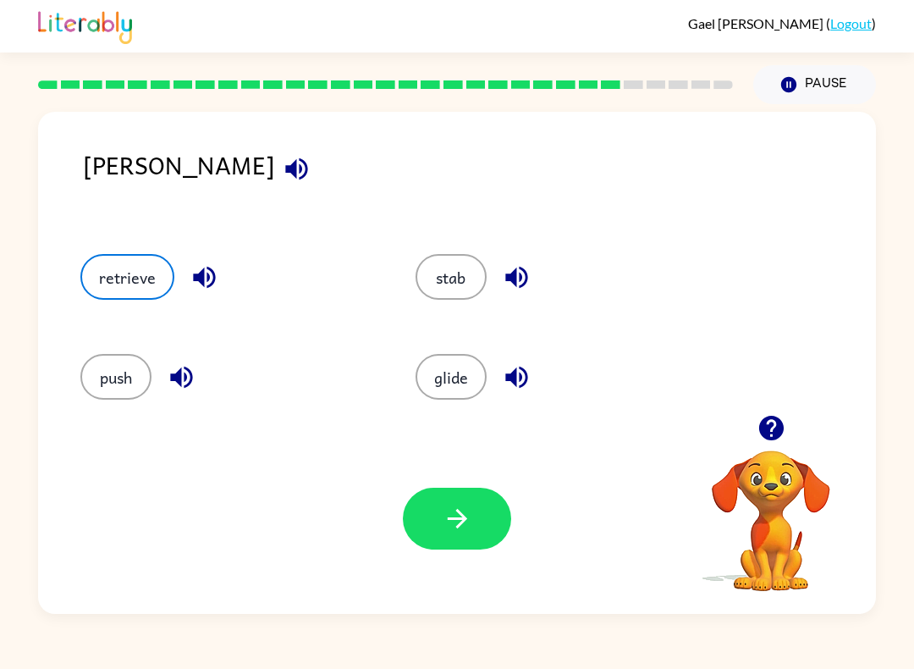
click at [454, 526] on icon "button" at bounding box center [458, 519] width 30 height 30
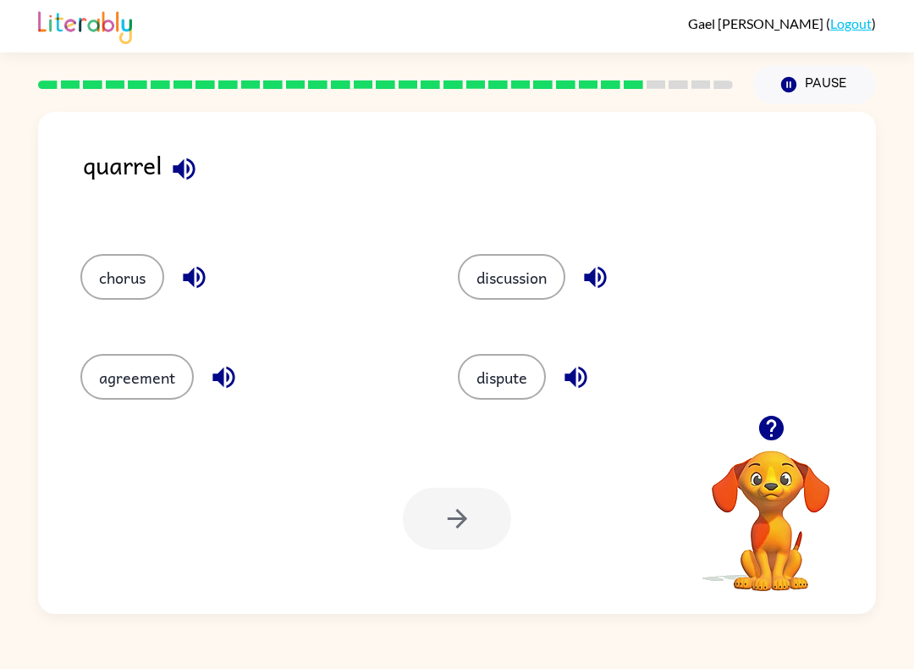
click at [535, 283] on button "discussion" at bounding box center [511, 277] width 107 height 46
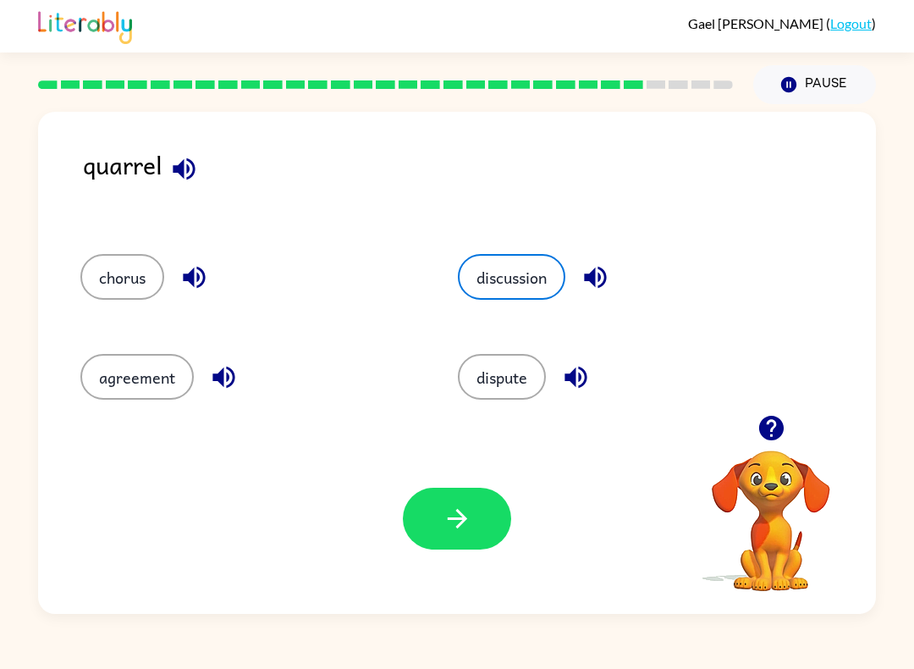
click at [482, 530] on button "button" at bounding box center [457, 518] width 108 height 62
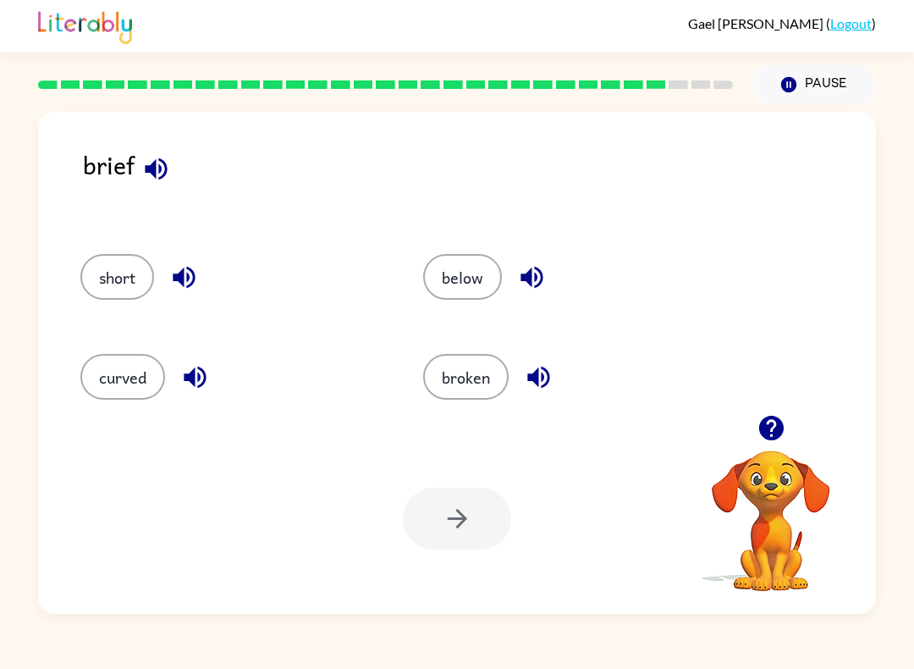
click at [483, 383] on button "broken" at bounding box center [465, 377] width 85 height 46
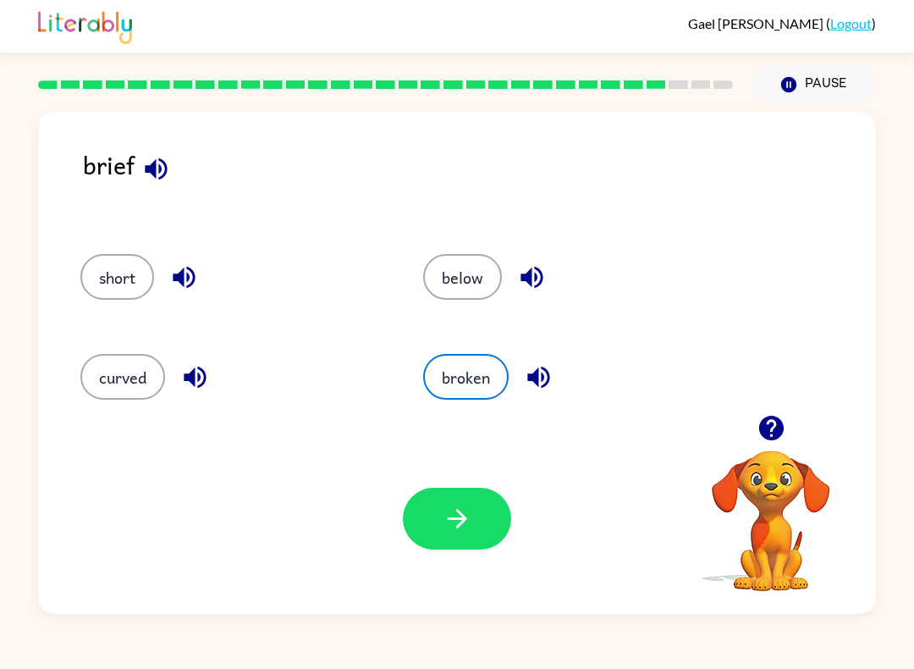
click at [450, 544] on button "button" at bounding box center [457, 518] width 108 height 62
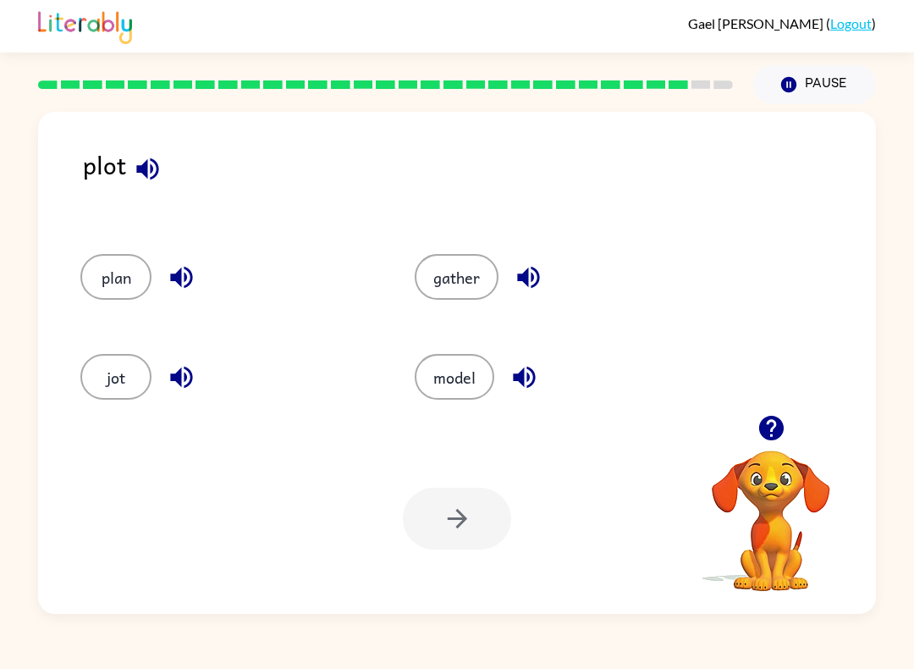
click at [128, 284] on button "plan" at bounding box center [115, 277] width 71 height 46
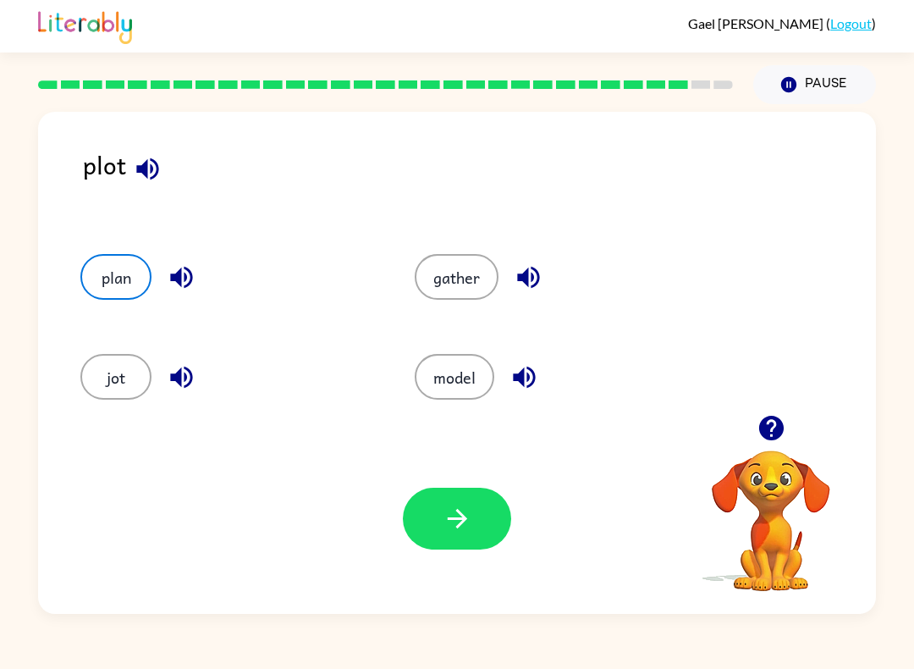
click at [476, 537] on button "button" at bounding box center [457, 518] width 108 height 62
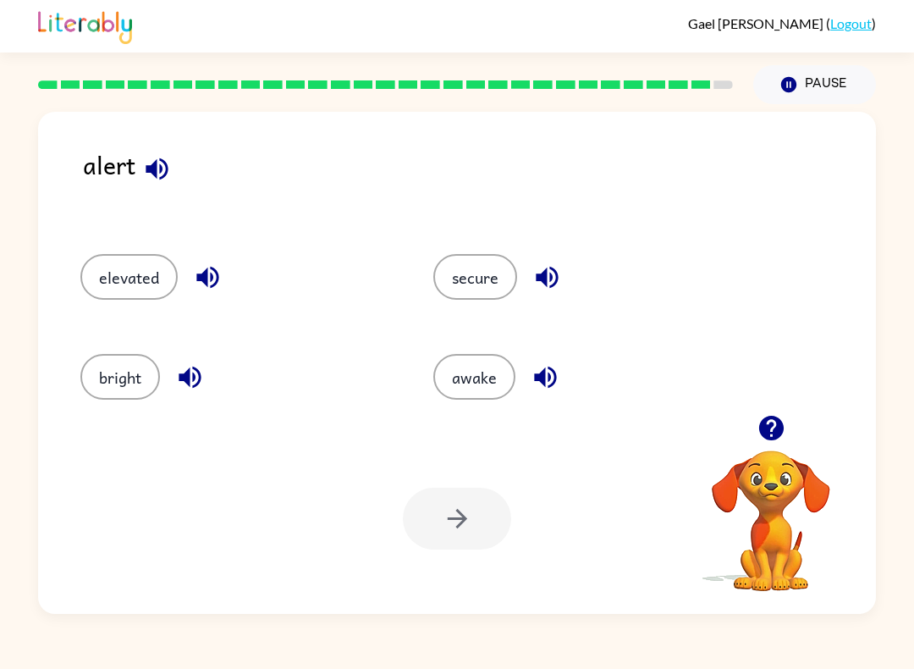
click at [471, 284] on button "secure" at bounding box center [475, 277] width 84 height 46
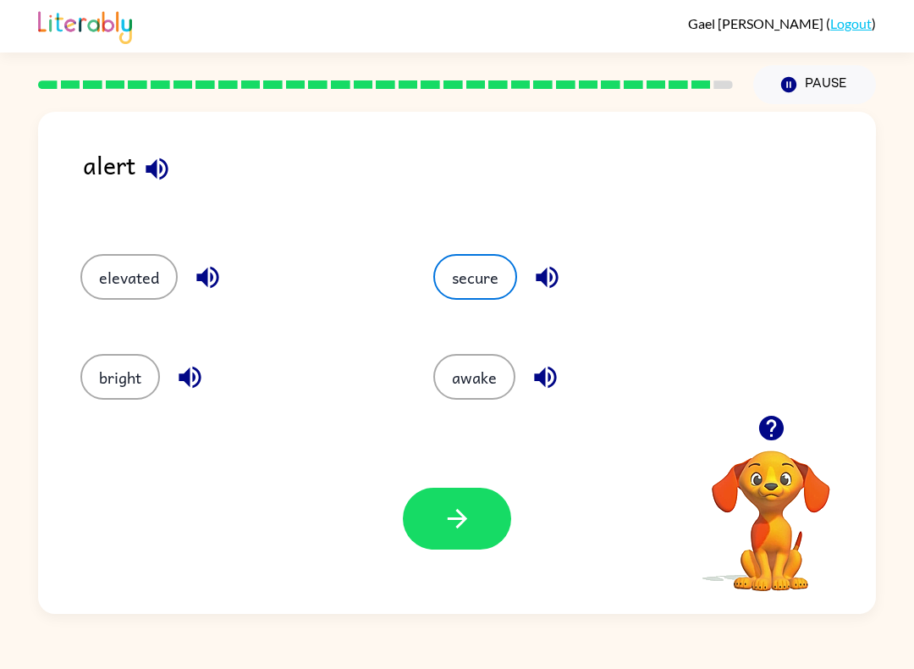
click at [484, 526] on button "button" at bounding box center [457, 518] width 108 height 62
